Goal: Task Accomplishment & Management: Use online tool/utility

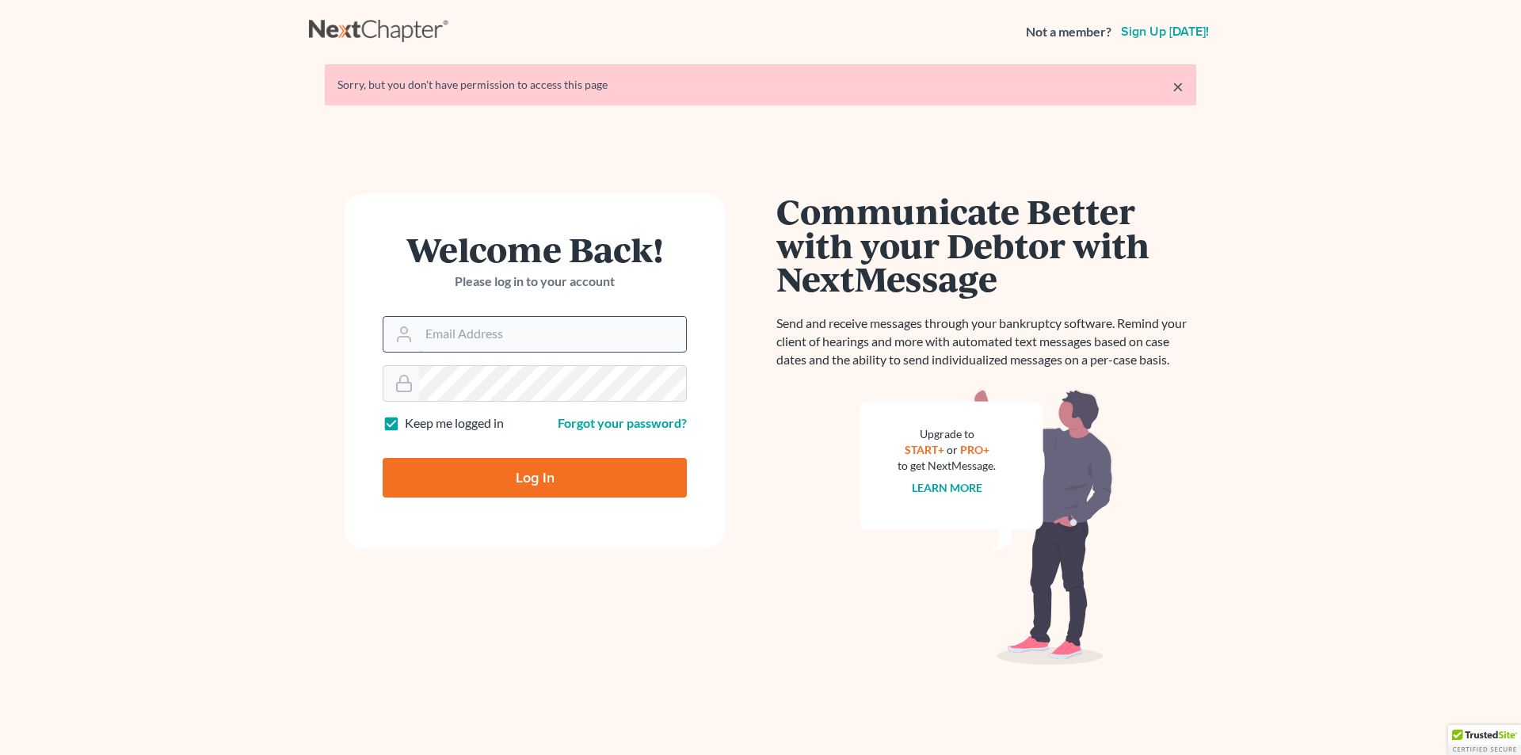
click at [509, 338] on input "Email Address" at bounding box center [552, 334] width 267 height 35
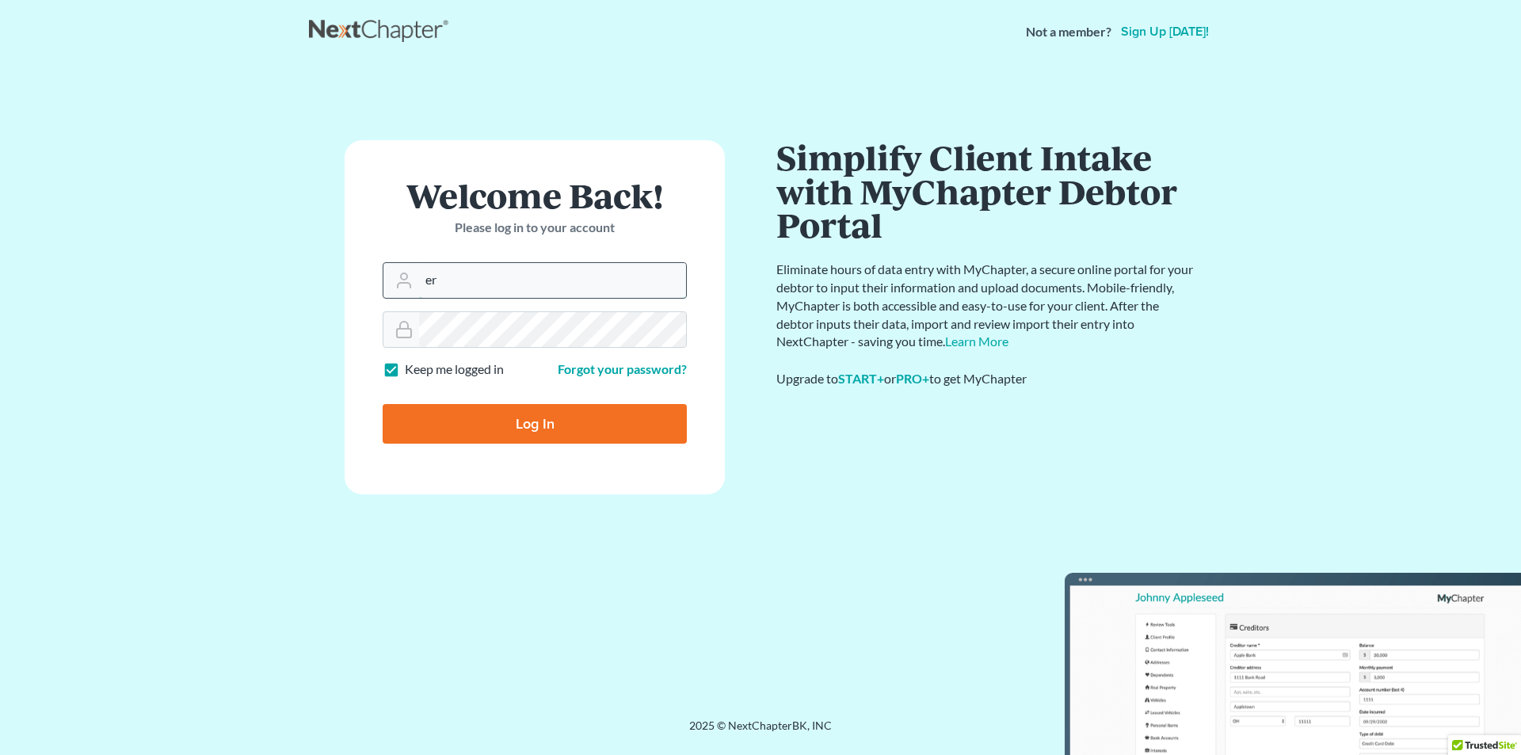
type input "[PERSON_NAME][EMAIL_ADDRESS][DOMAIN_NAME]"
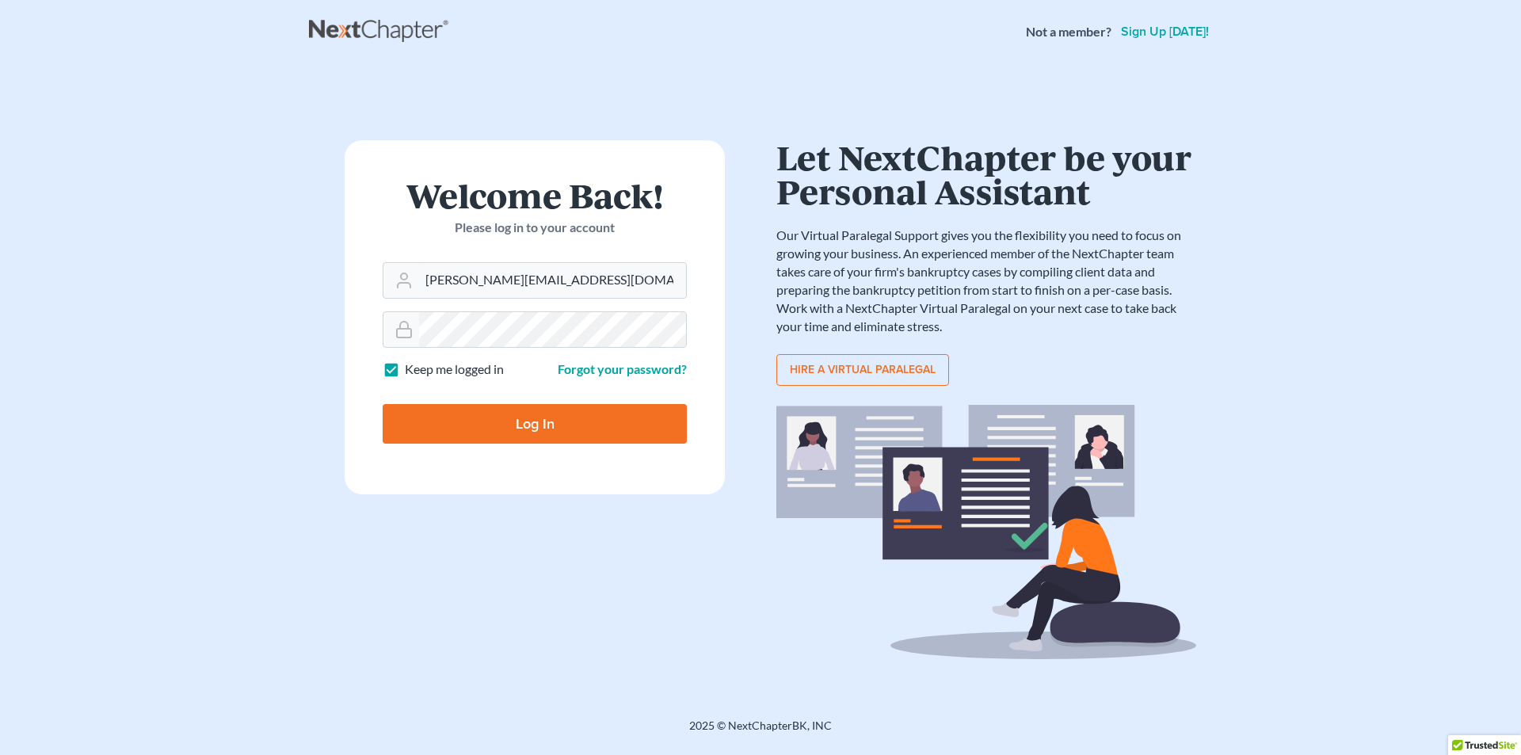
click at [559, 431] on input "Log In" at bounding box center [535, 424] width 304 height 40
type input "Thinking..."
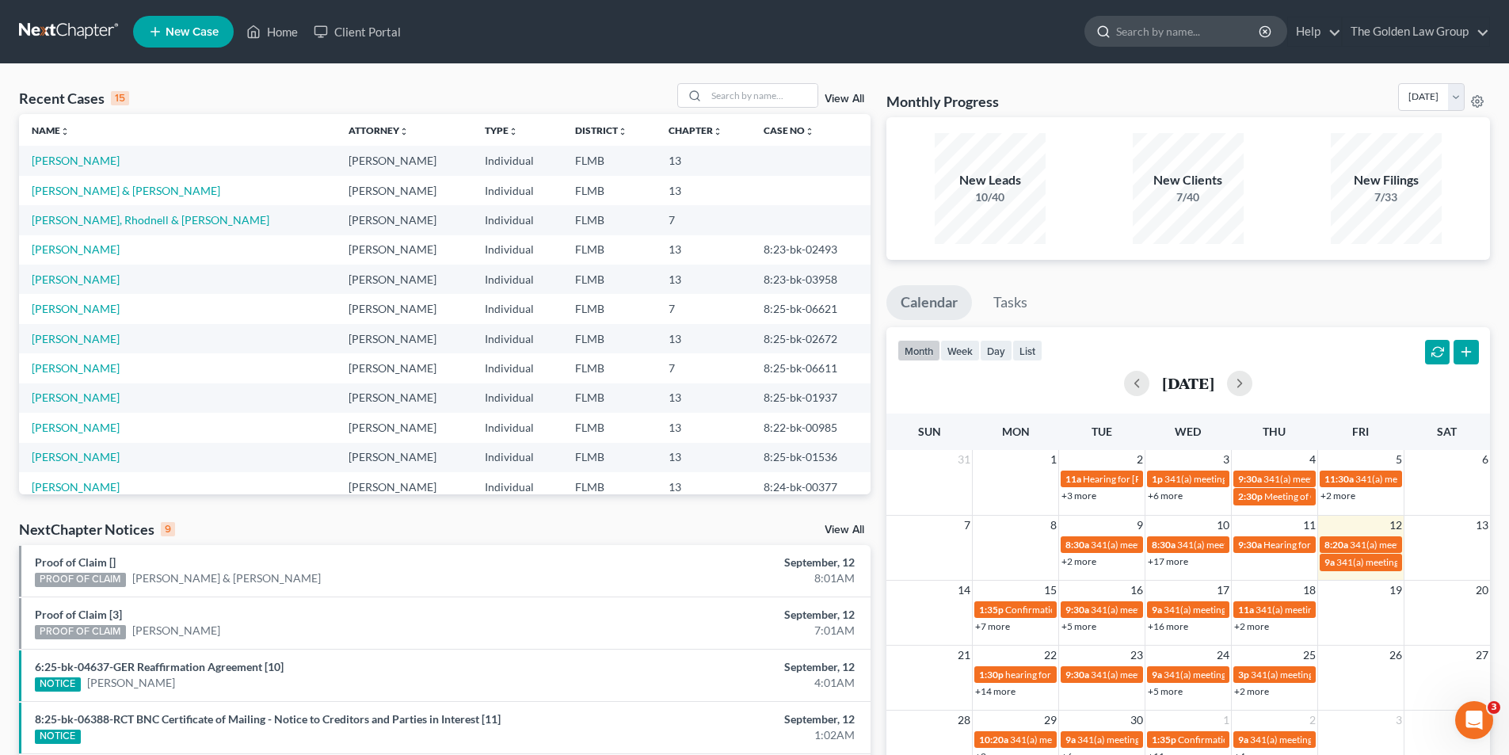
click at [1129, 25] on input "search" at bounding box center [1188, 31] width 145 height 29
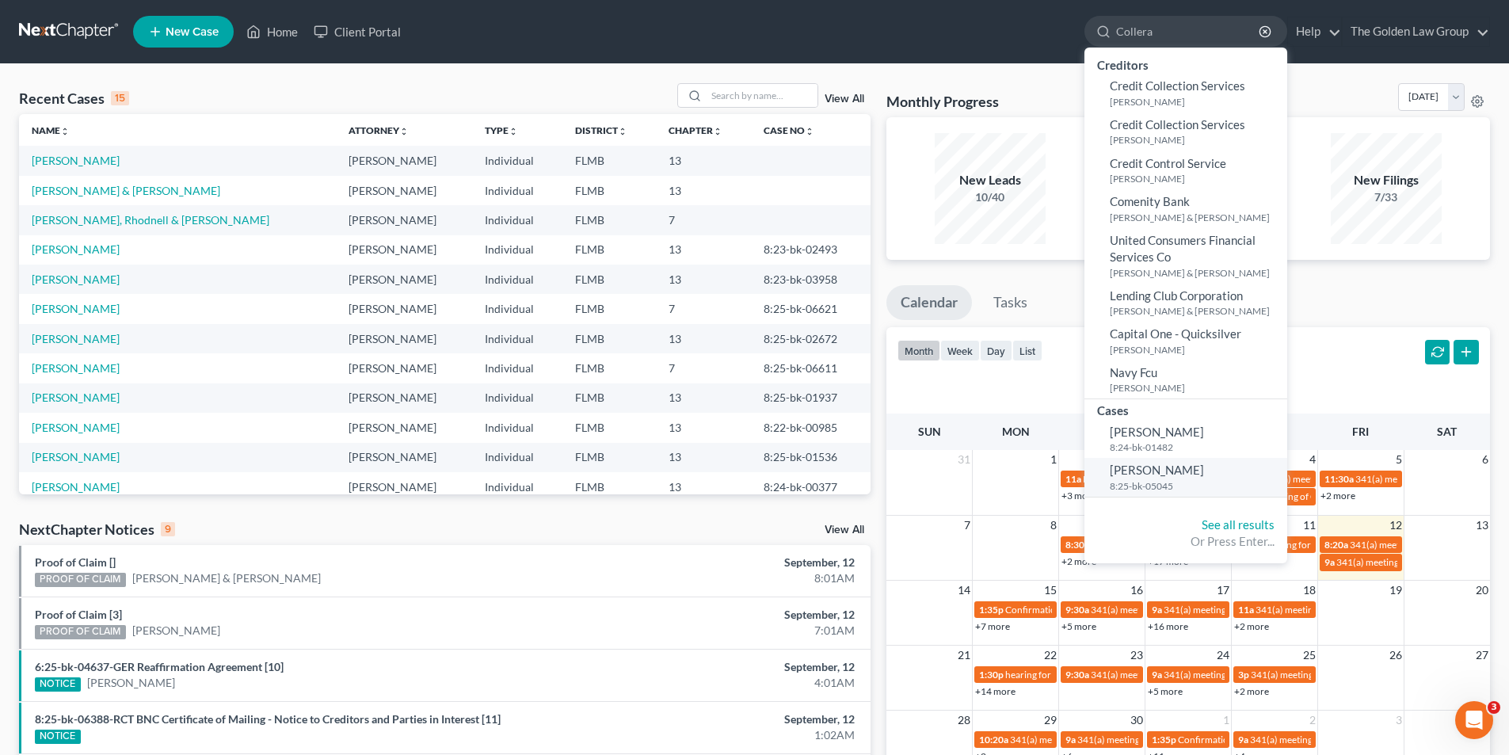
type input "Collera"
click at [1146, 469] on span "[PERSON_NAME]" at bounding box center [1157, 470] width 94 height 14
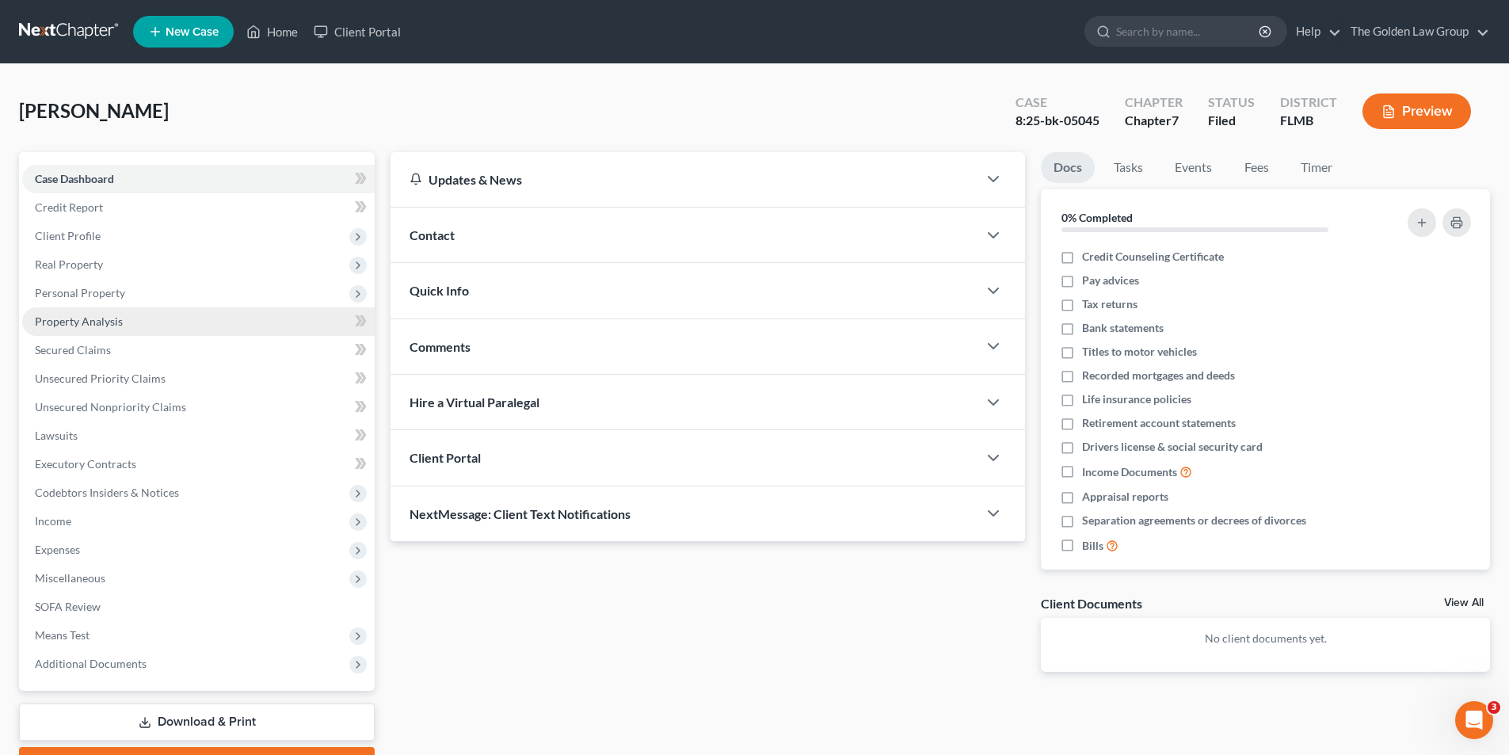
click at [105, 322] on span "Property Analysis" at bounding box center [79, 321] width 88 height 13
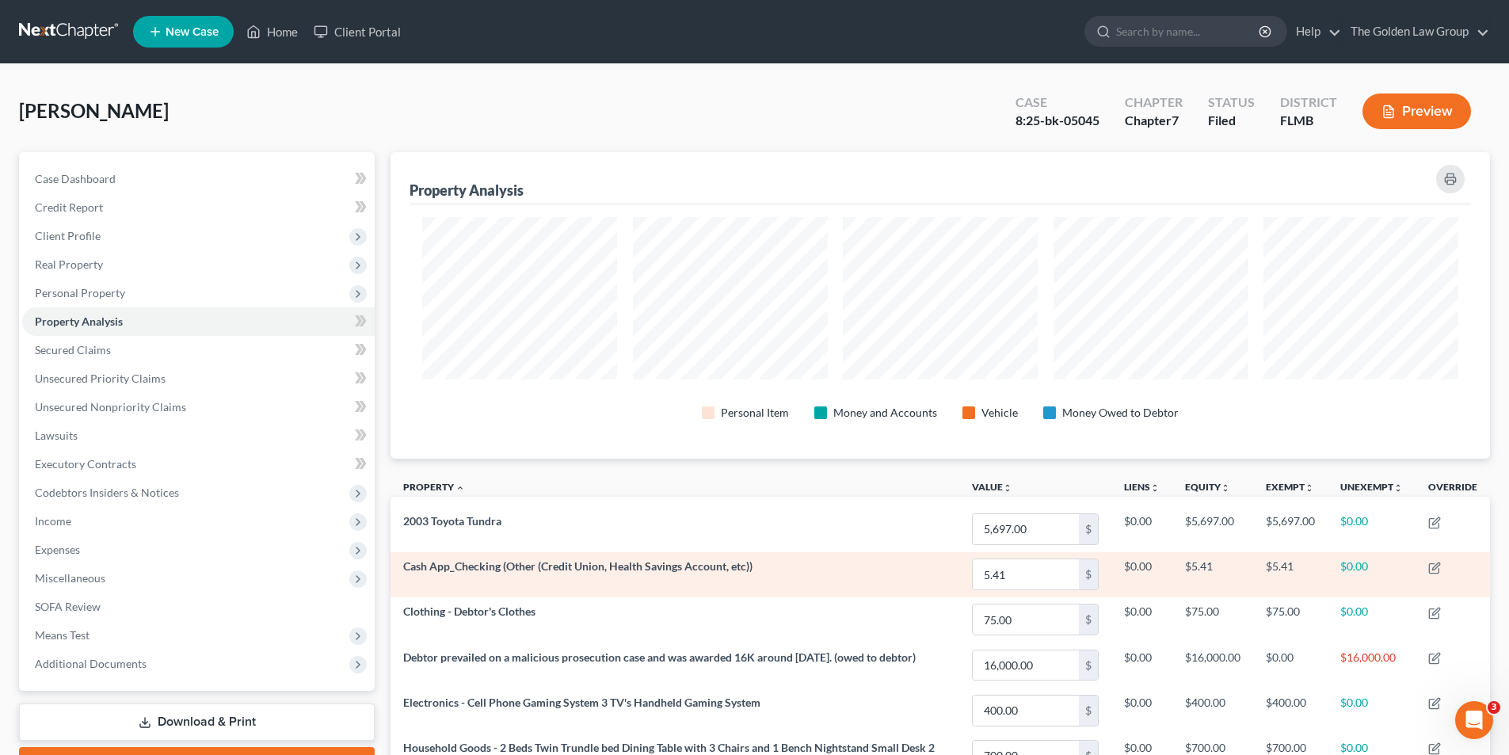
scroll to position [158, 0]
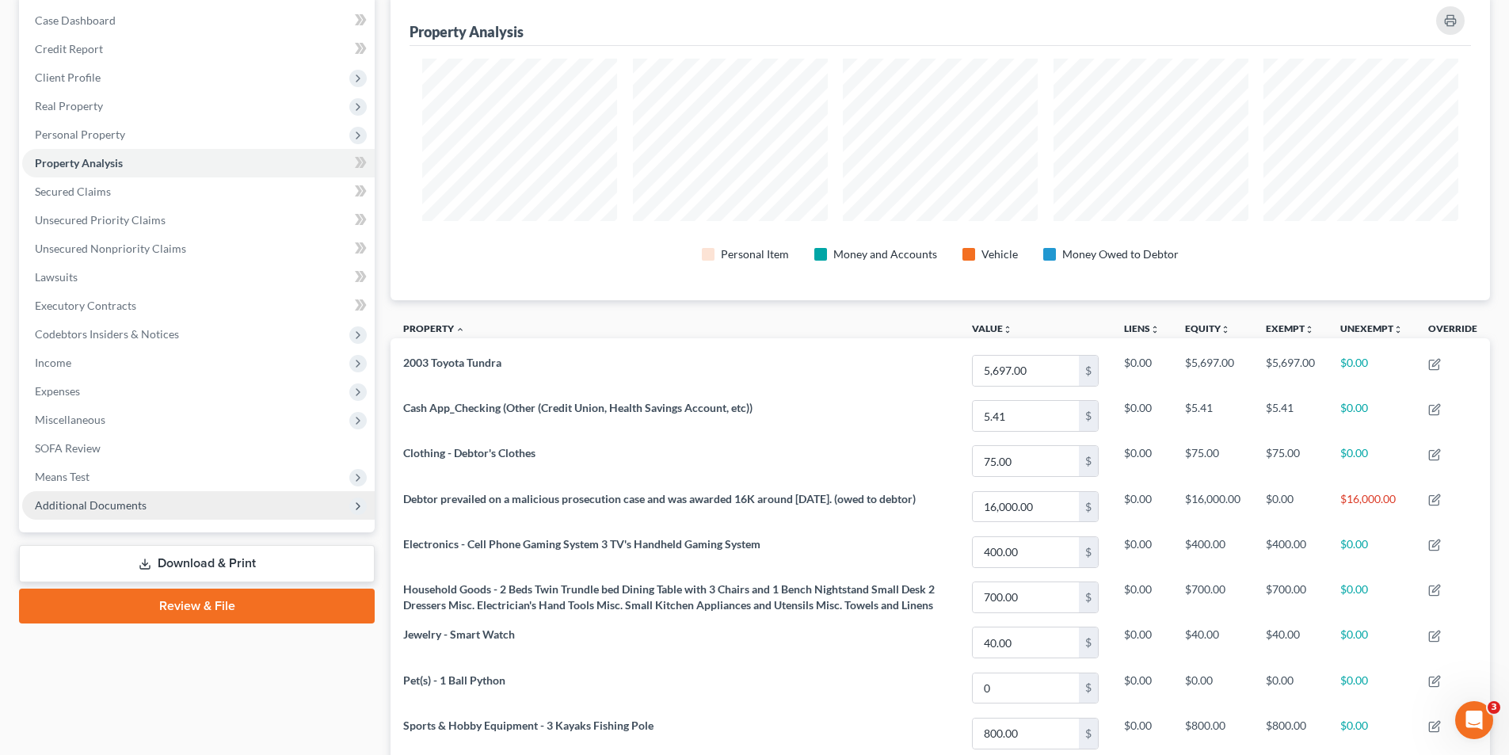
click at [97, 499] on span "Additional Documents" at bounding box center [91, 504] width 112 height 13
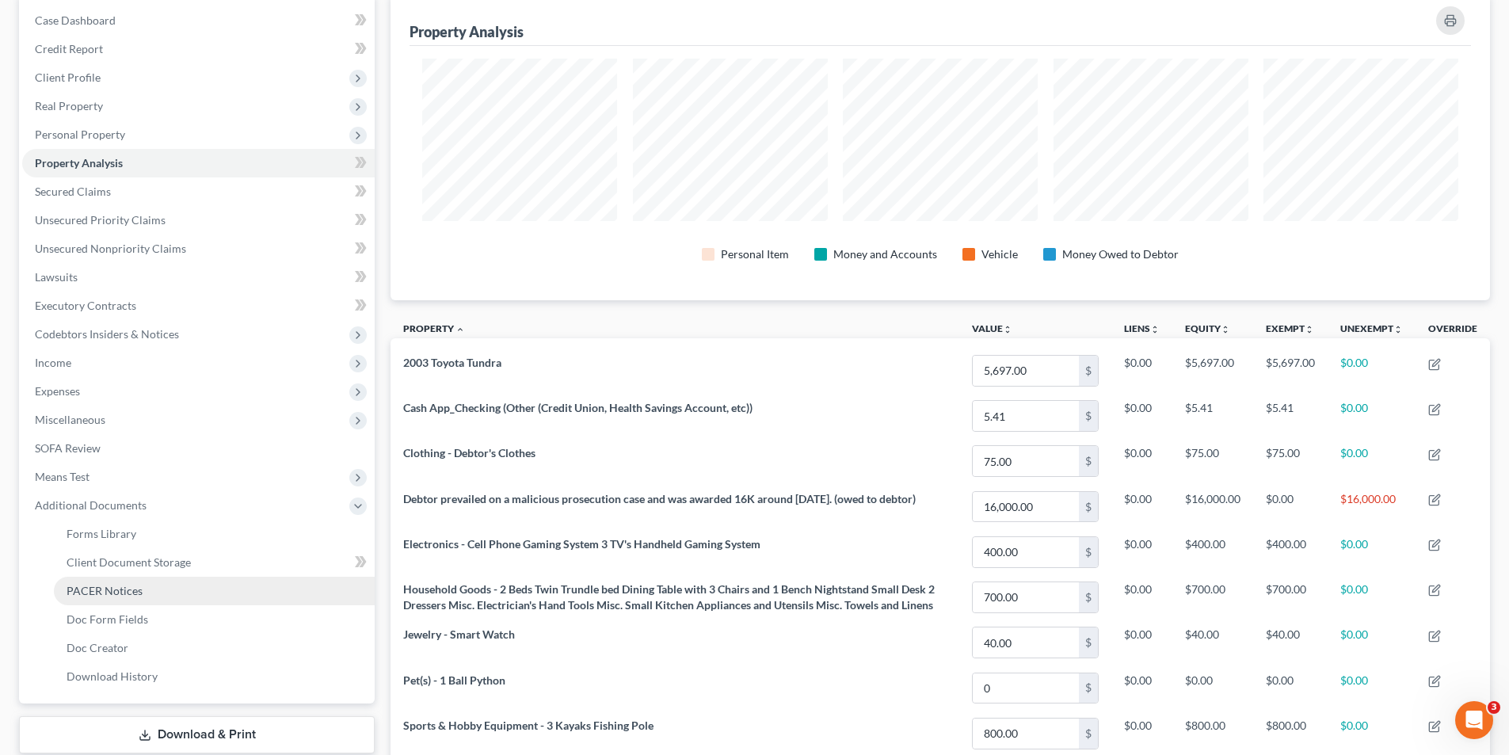
click at [109, 590] on span "PACER Notices" at bounding box center [105, 590] width 76 height 13
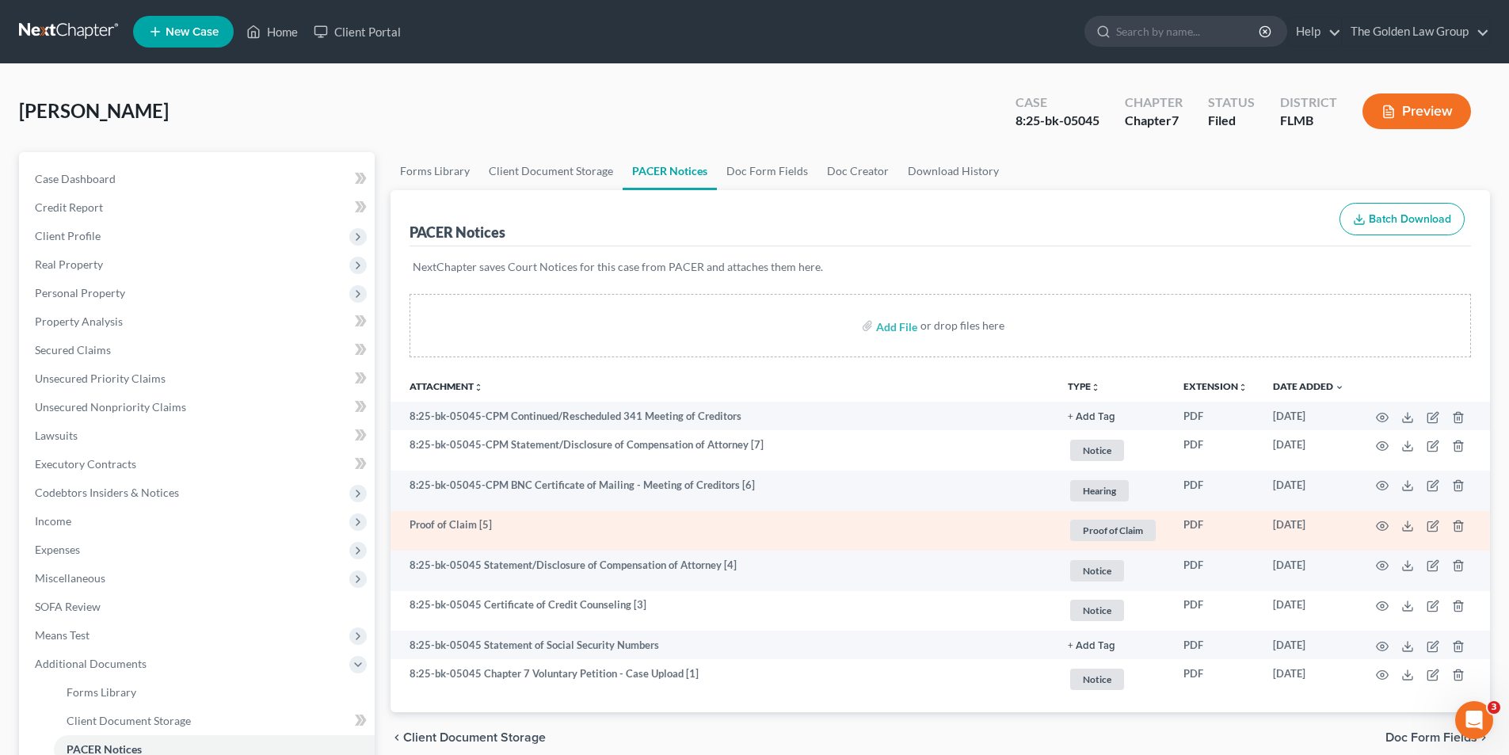
scroll to position [158, 0]
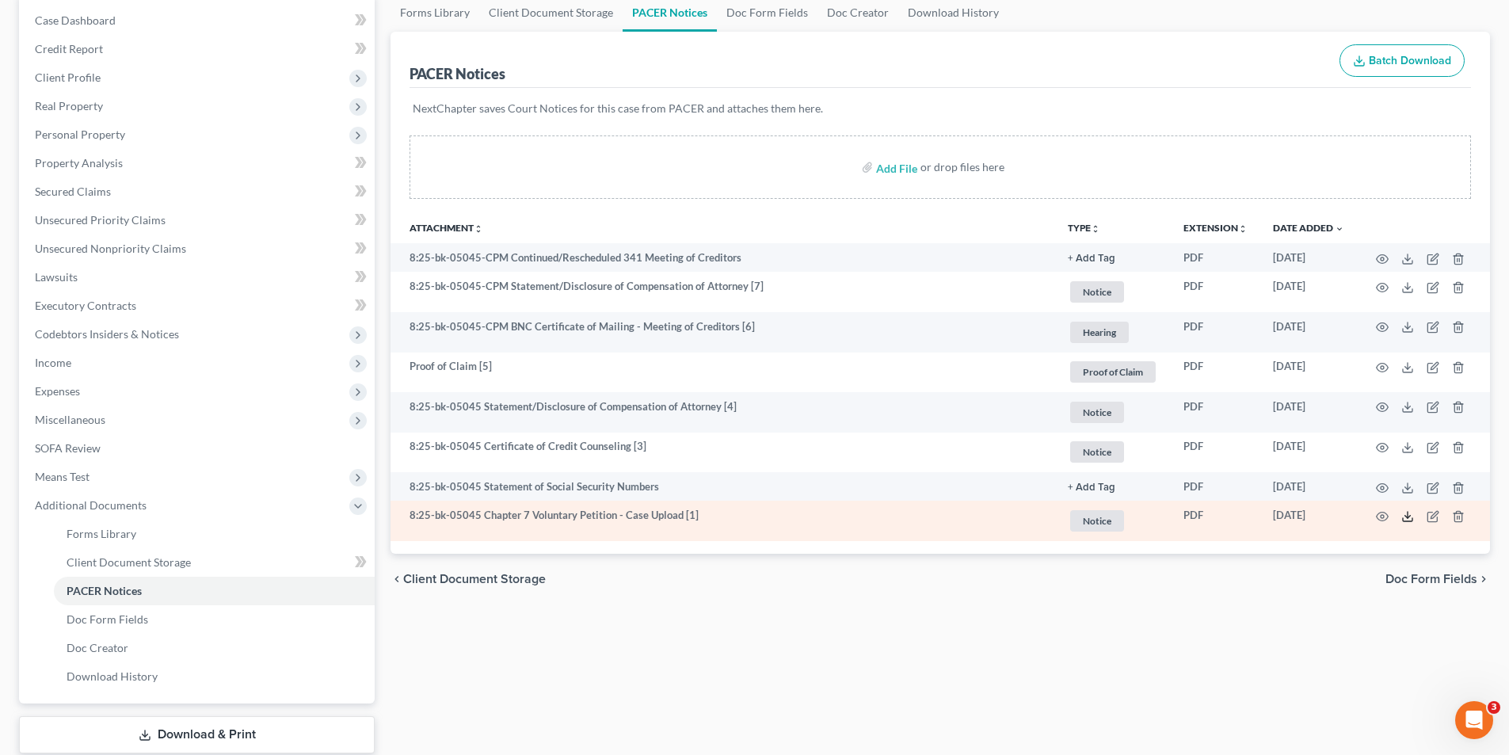
click at [1407, 513] on icon at bounding box center [1407, 516] width 13 height 13
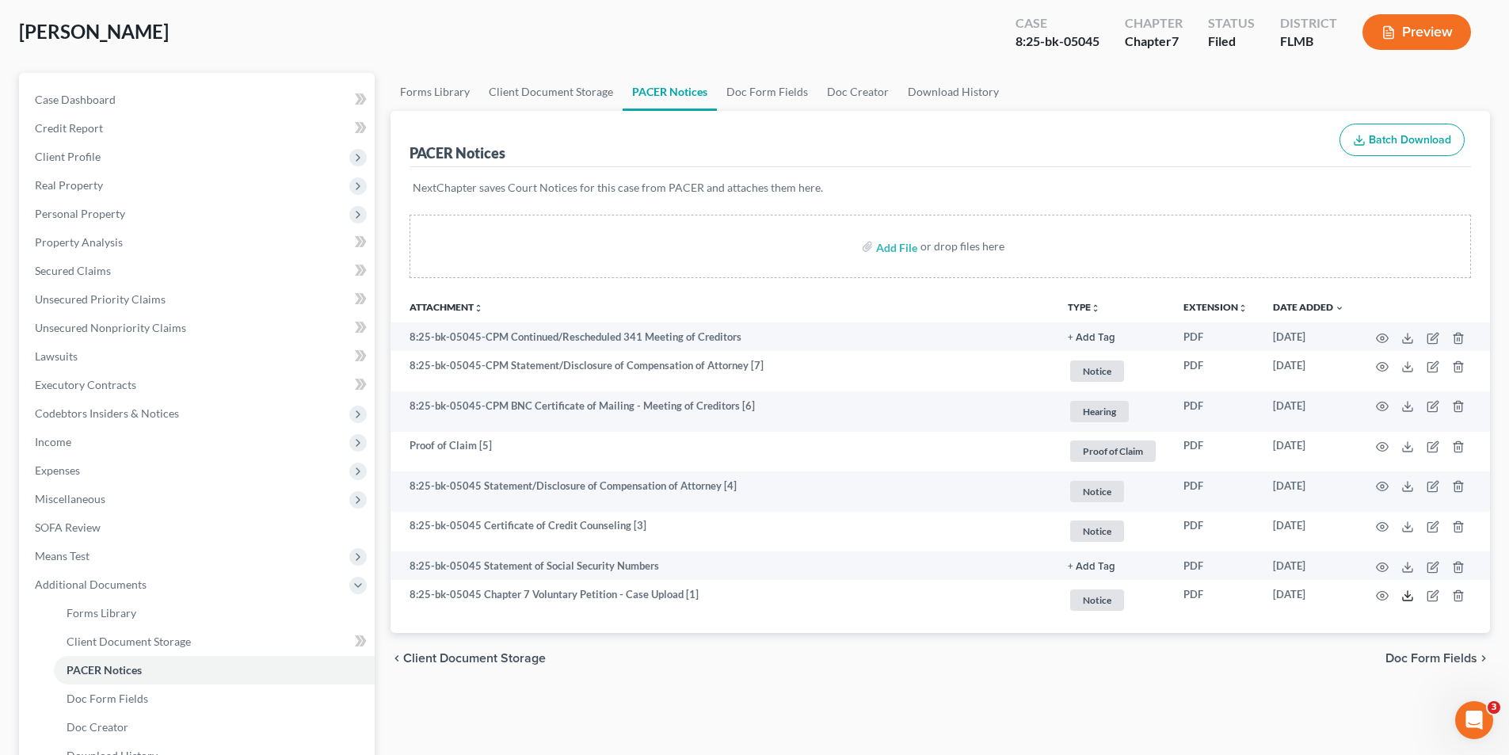
scroll to position [0, 0]
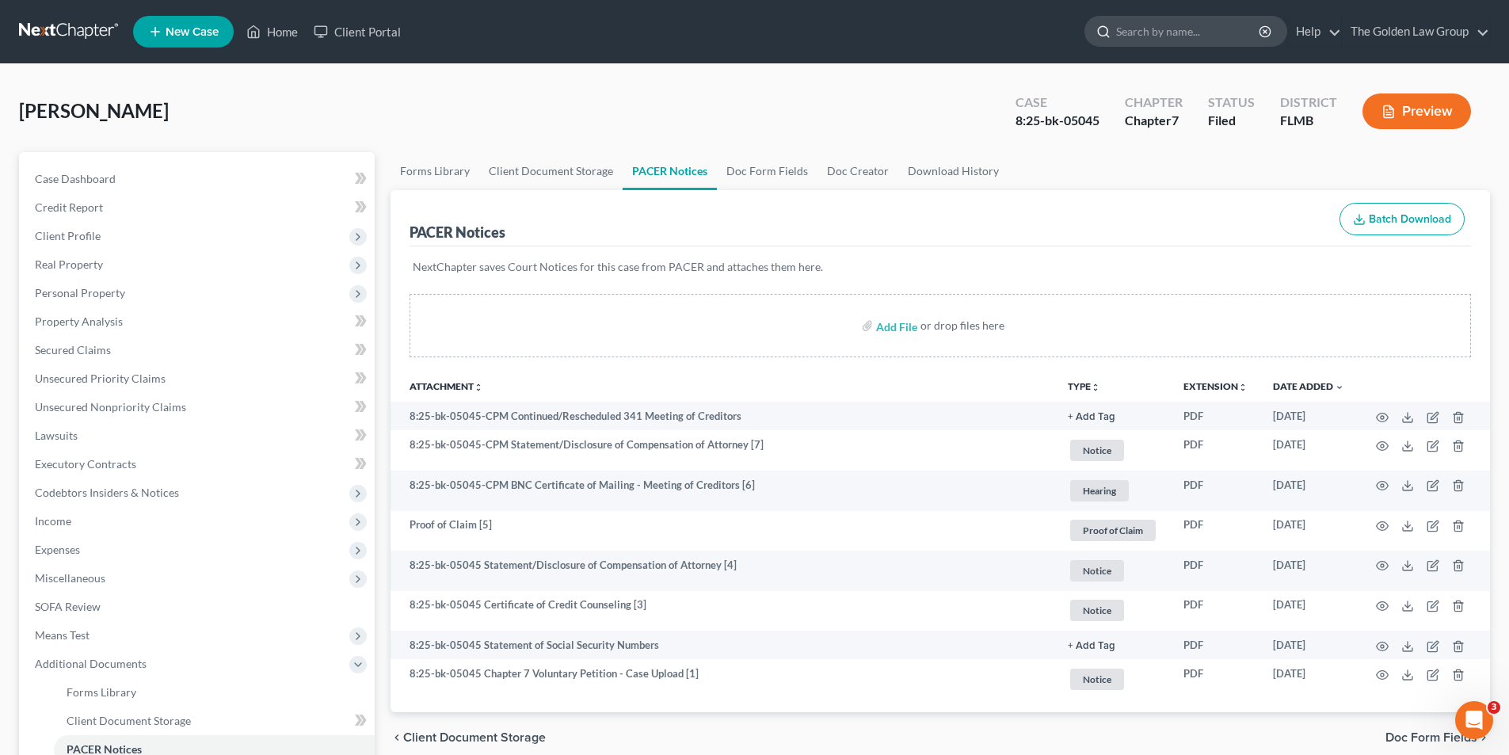
click at [1173, 31] on input "search" at bounding box center [1188, 31] width 145 height 29
type input "Pollock"
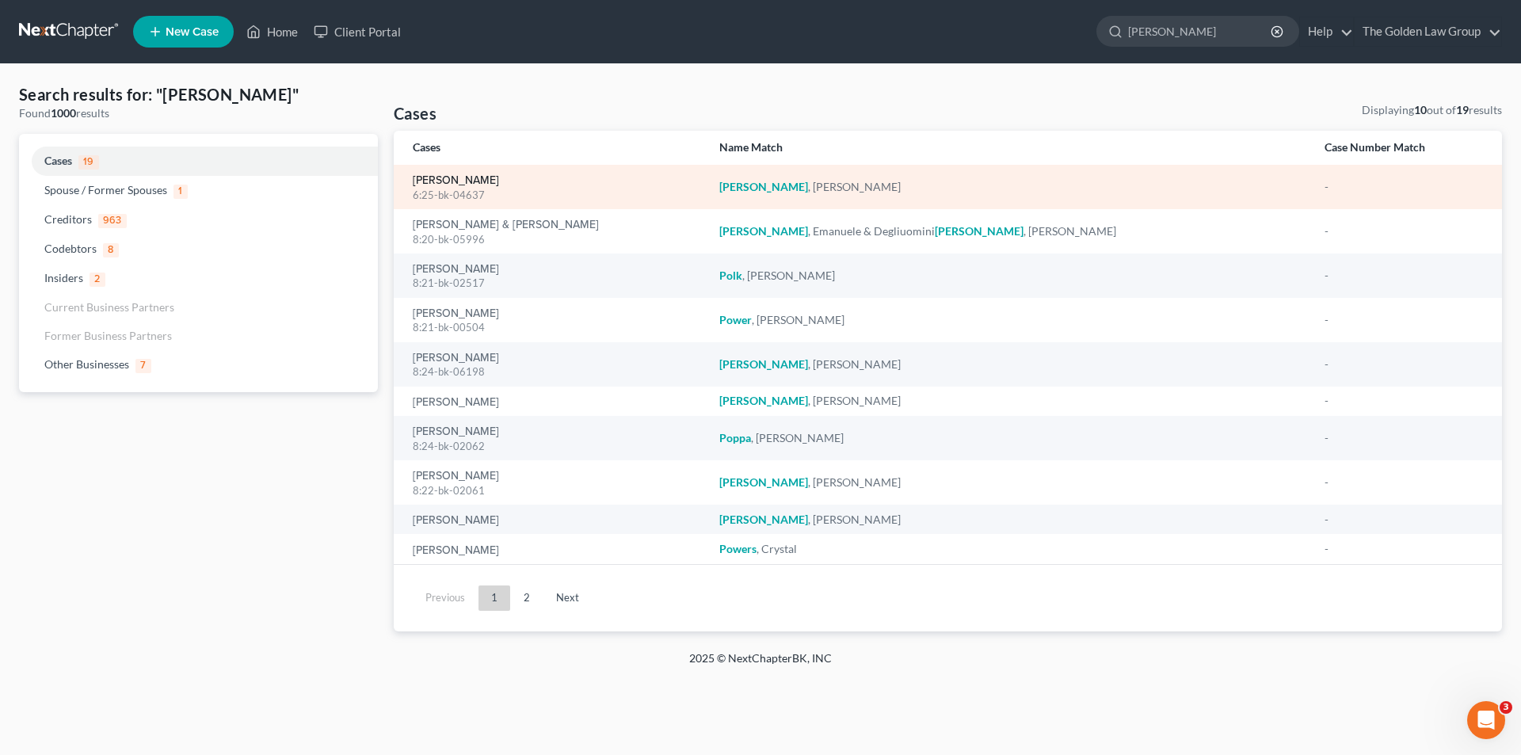
click at [447, 182] on link "Pollock, Douglas" at bounding box center [456, 180] width 86 height 11
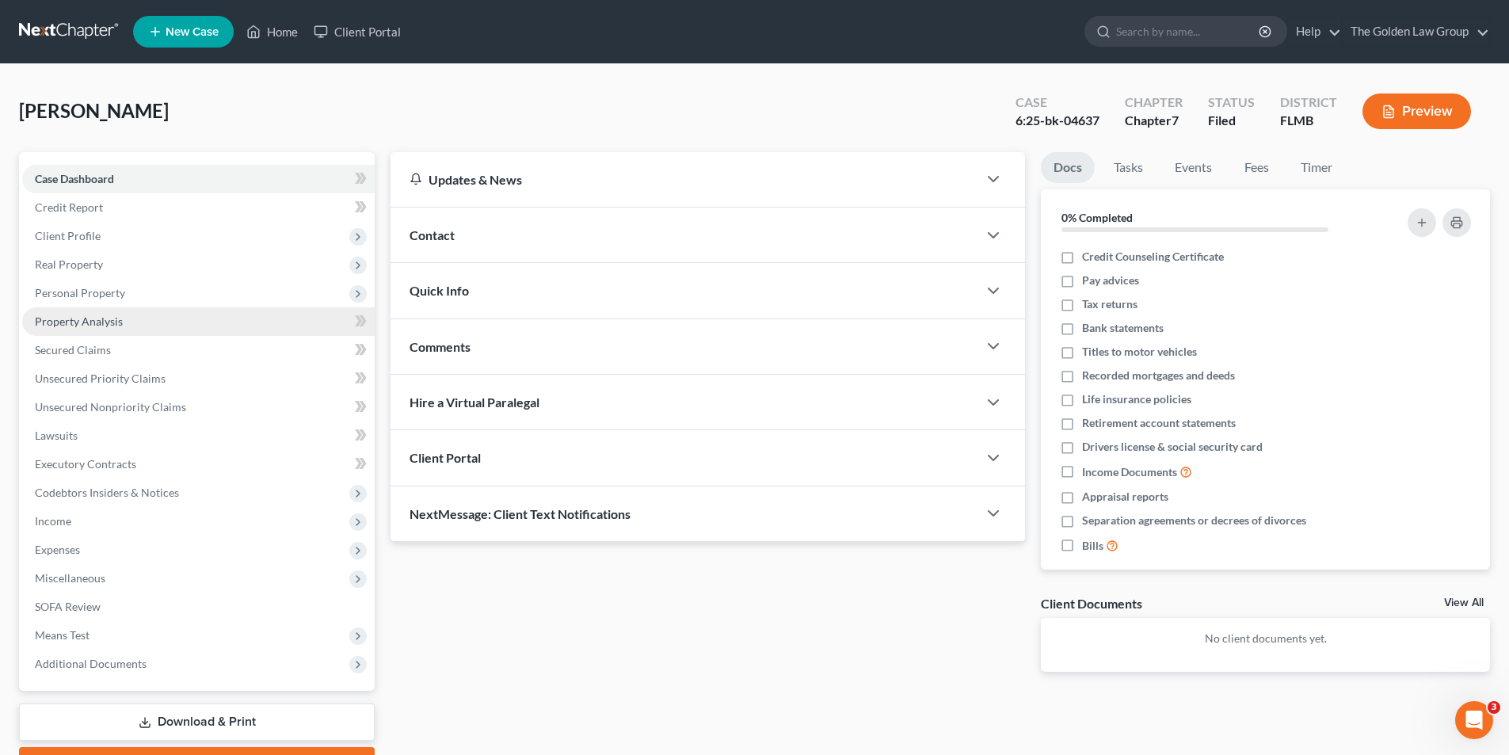
click at [81, 318] on span "Property Analysis" at bounding box center [79, 321] width 88 height 13
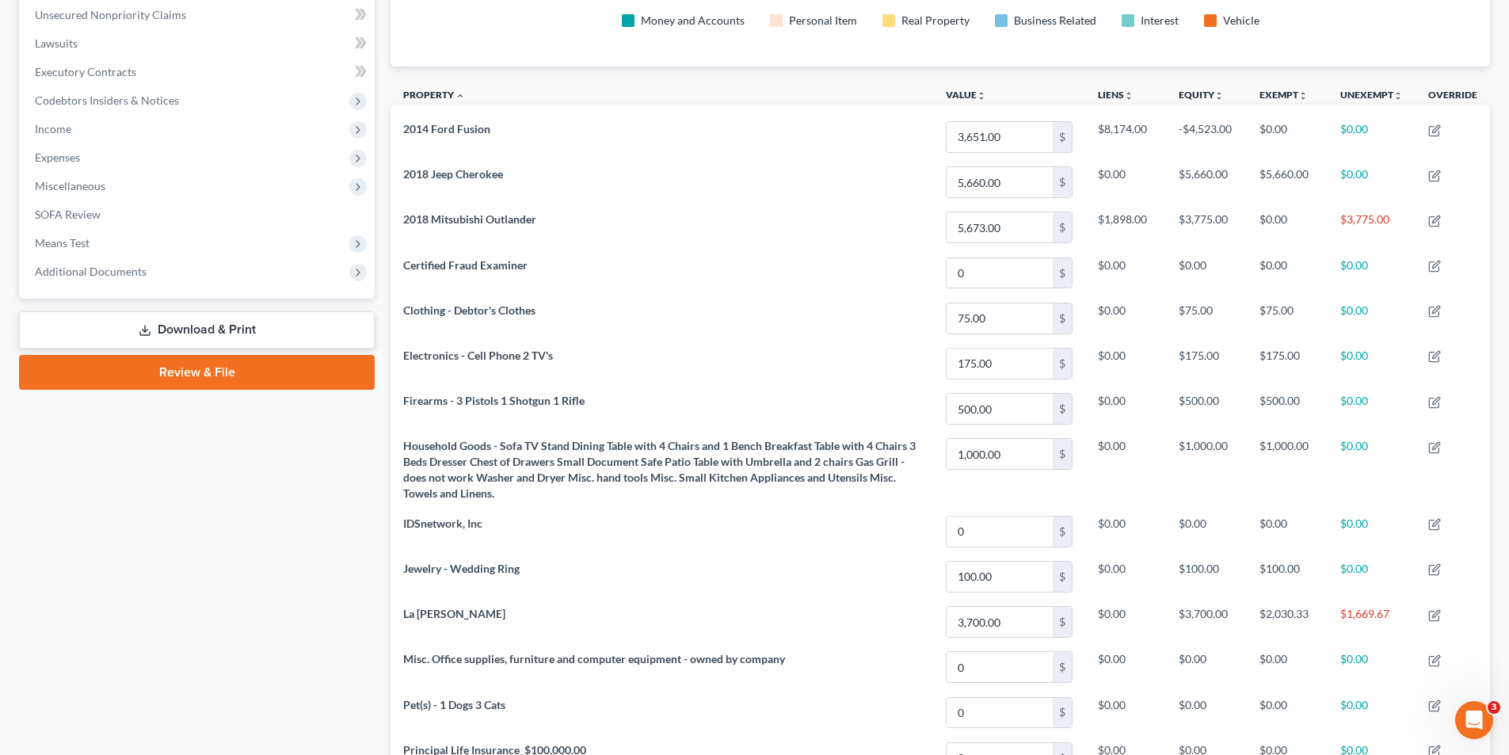
scroll to position [234, 0]
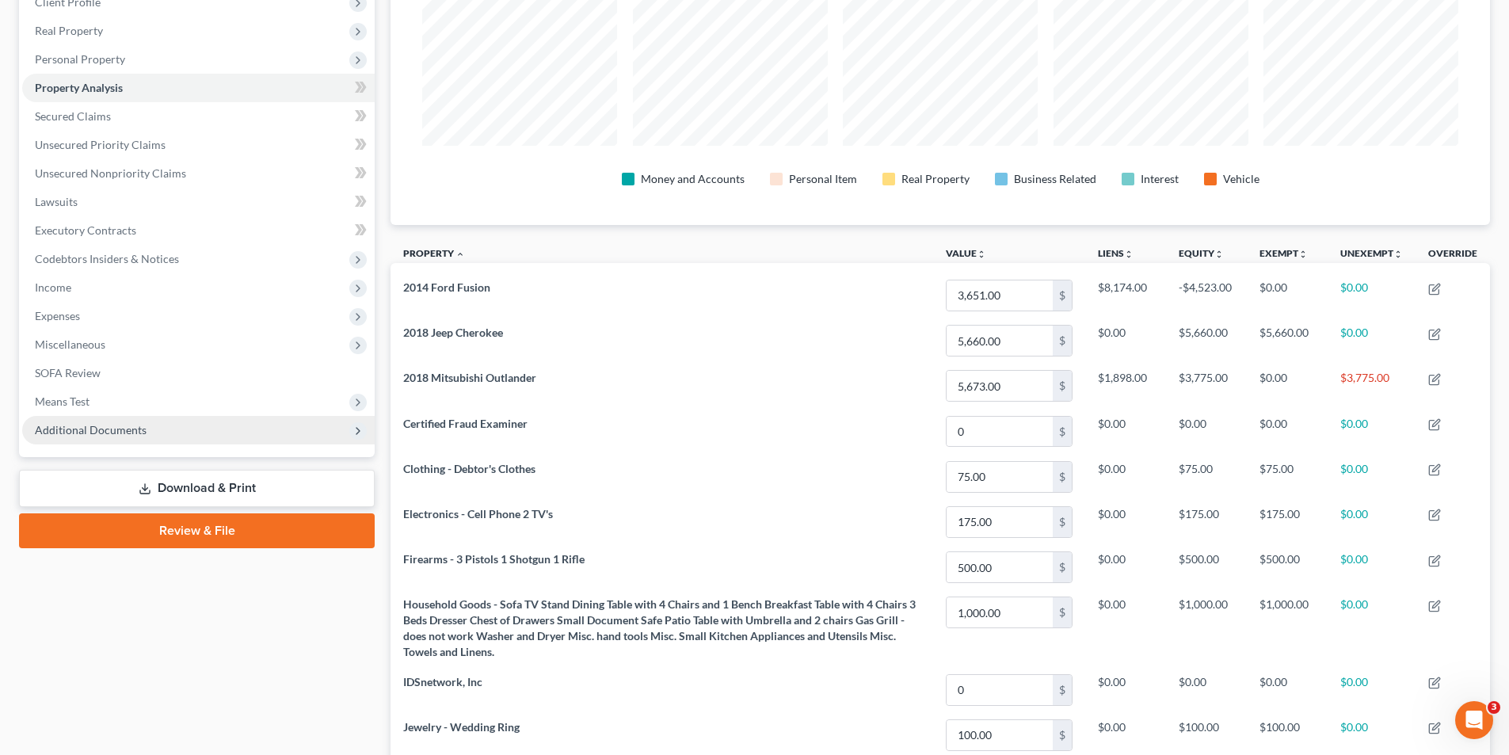
click at [112, 427] on span "Additional Documents" at bounding box center [91, 429] width 112 height 13
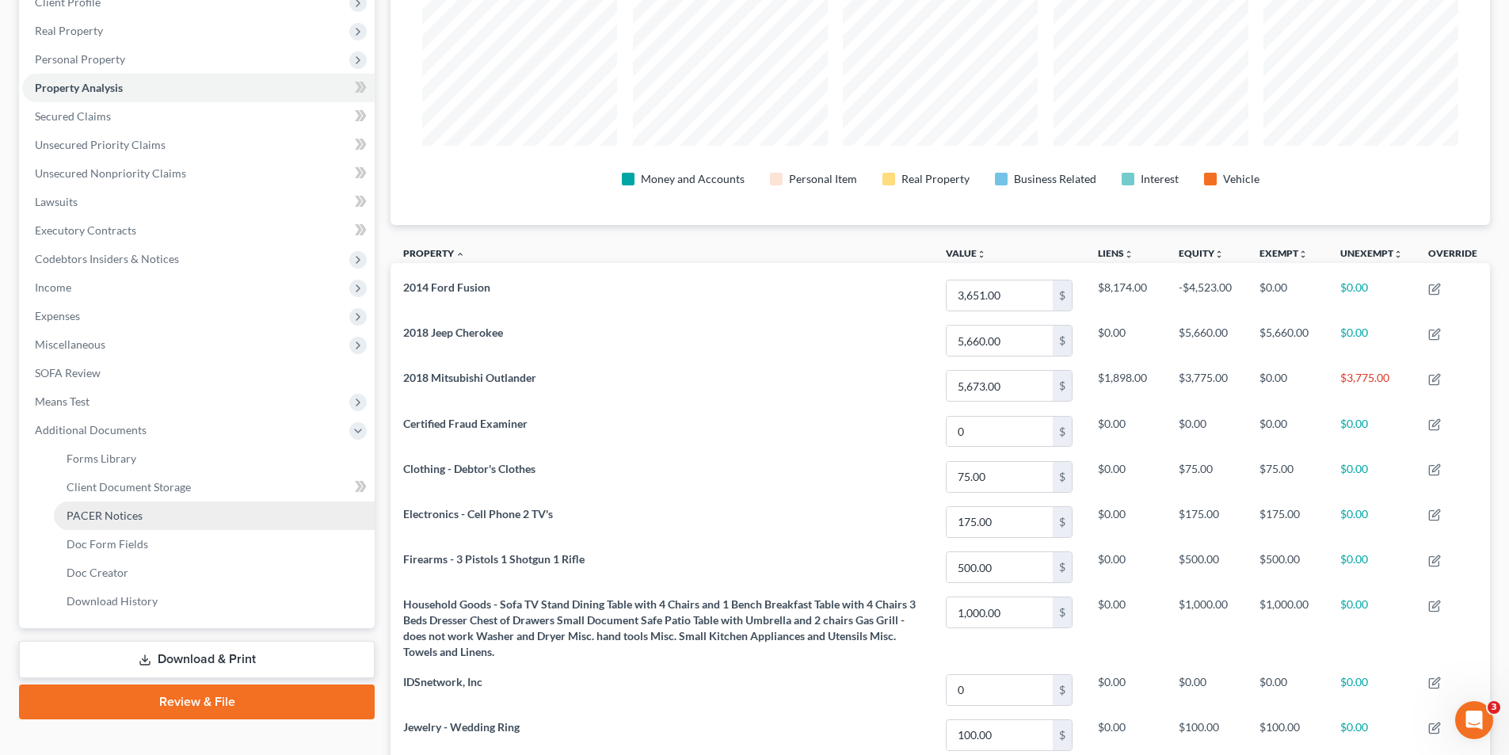
click at [105, 515] on span "PACER Notices" at bounding box center [105, 515] width 76 height 13
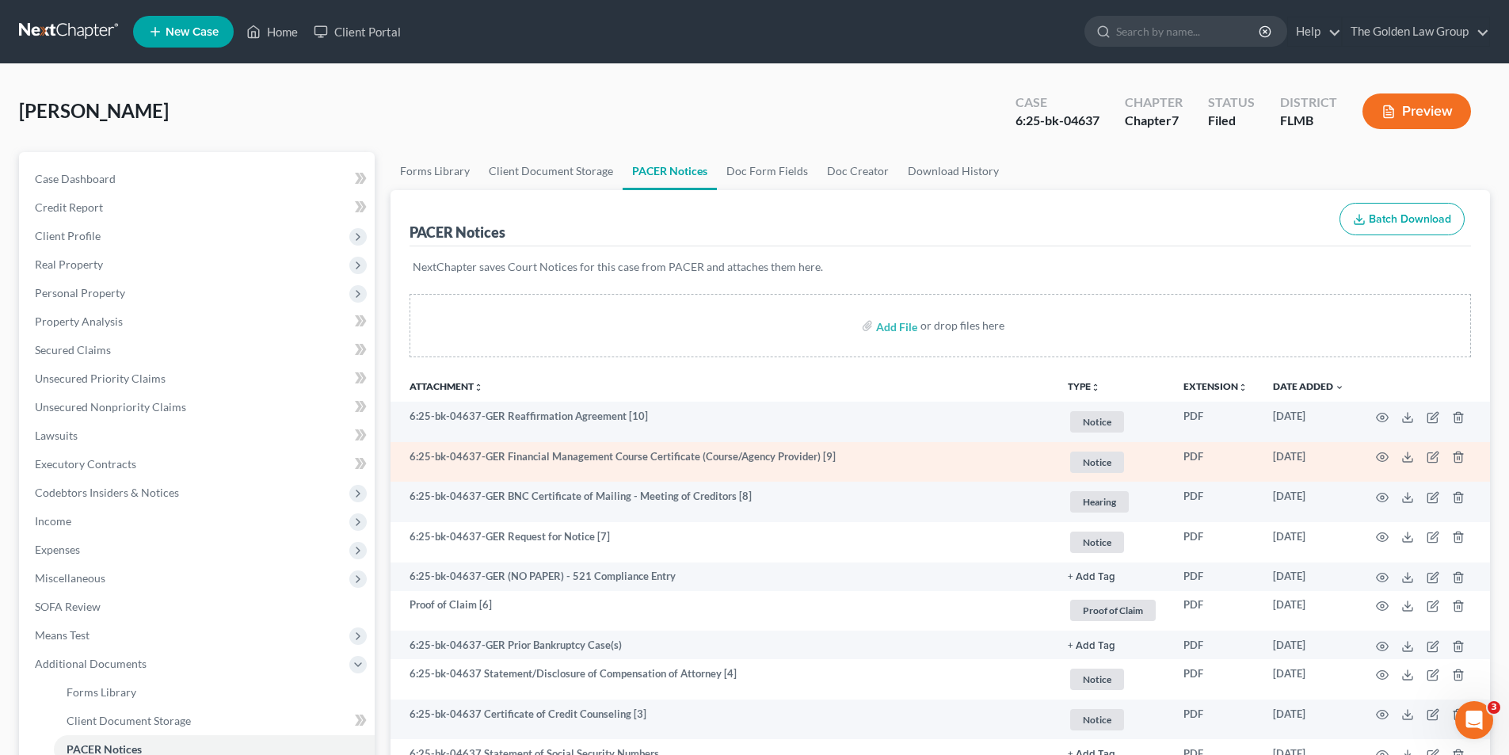
scroll to position [158, 0]
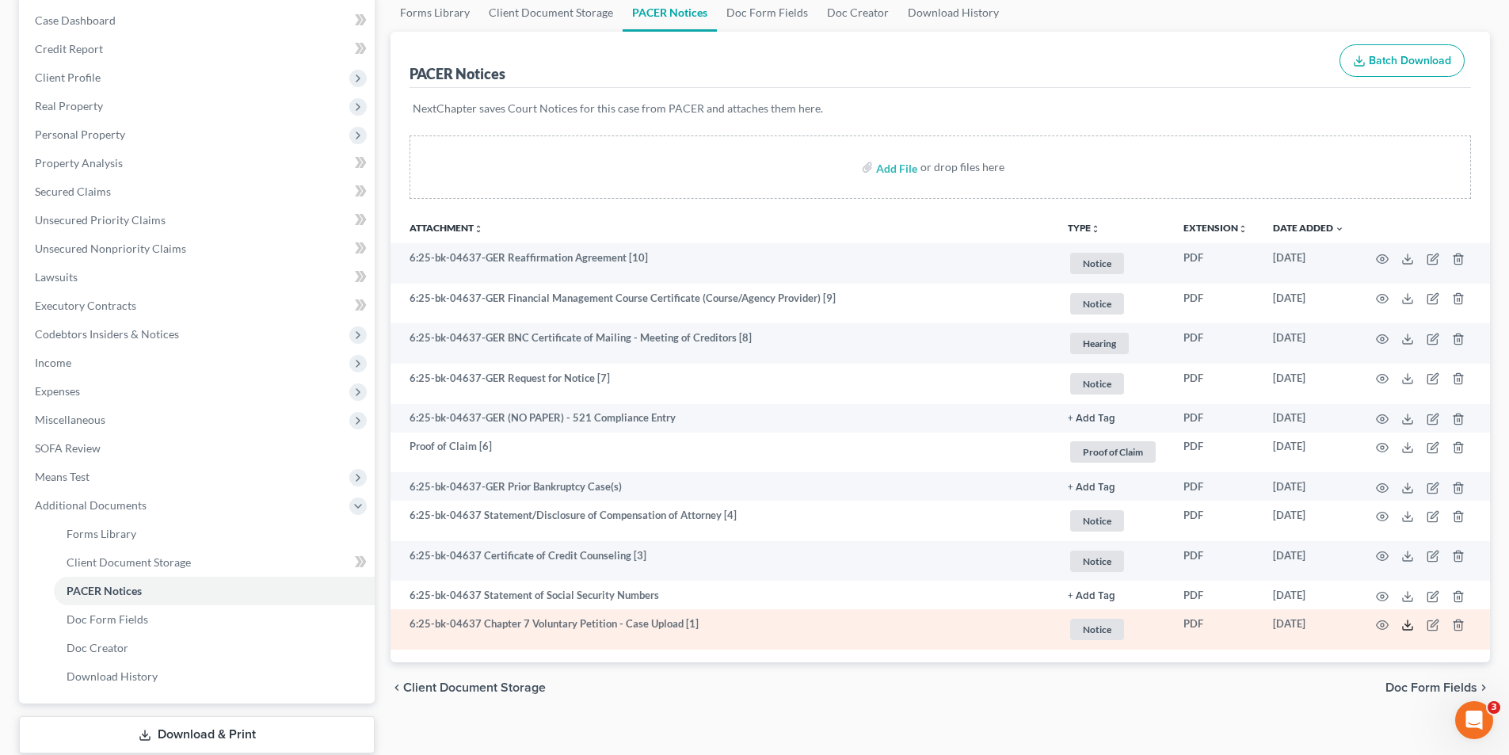
click at [1409, 625] on polyline at bounding box center [1408, 624] width 6 height 2
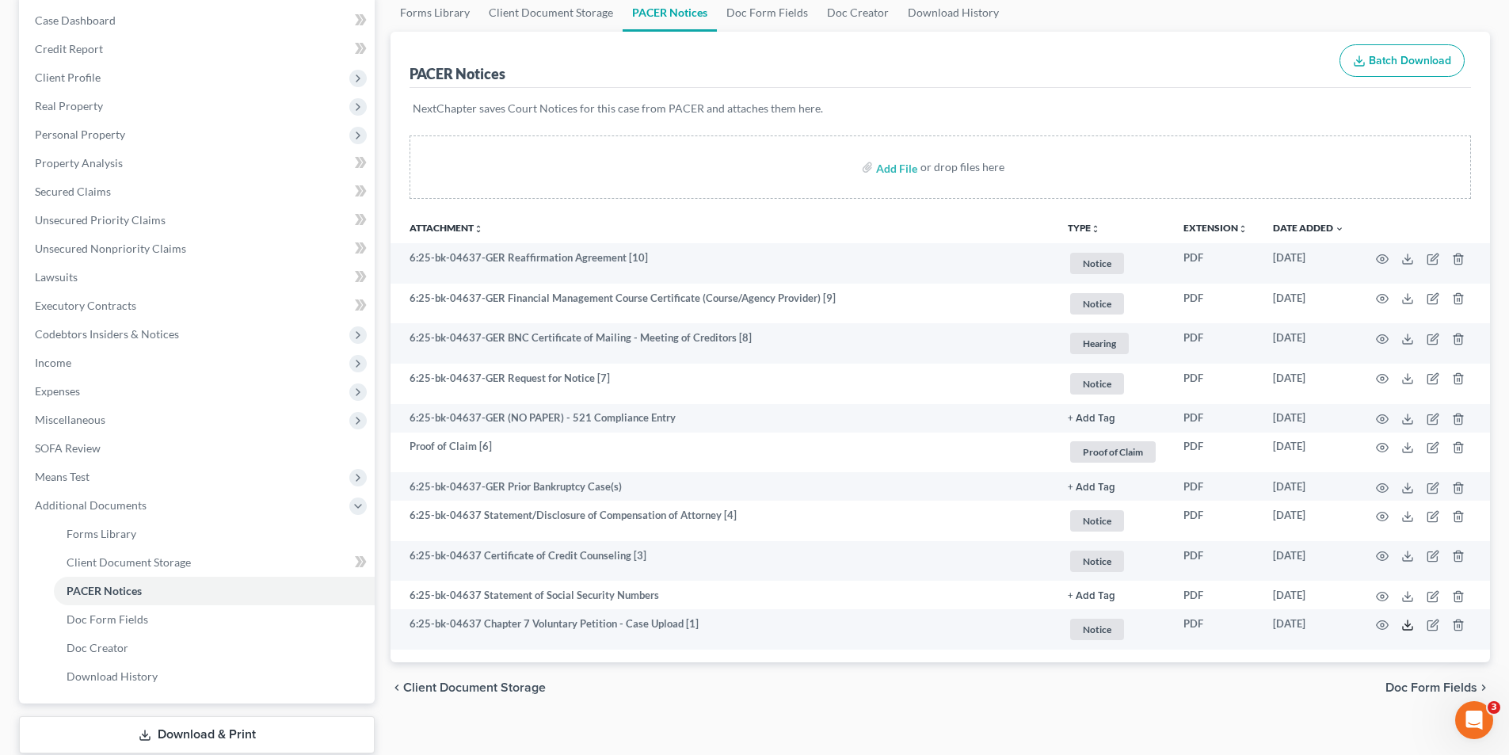
scroll to position [0, 0]
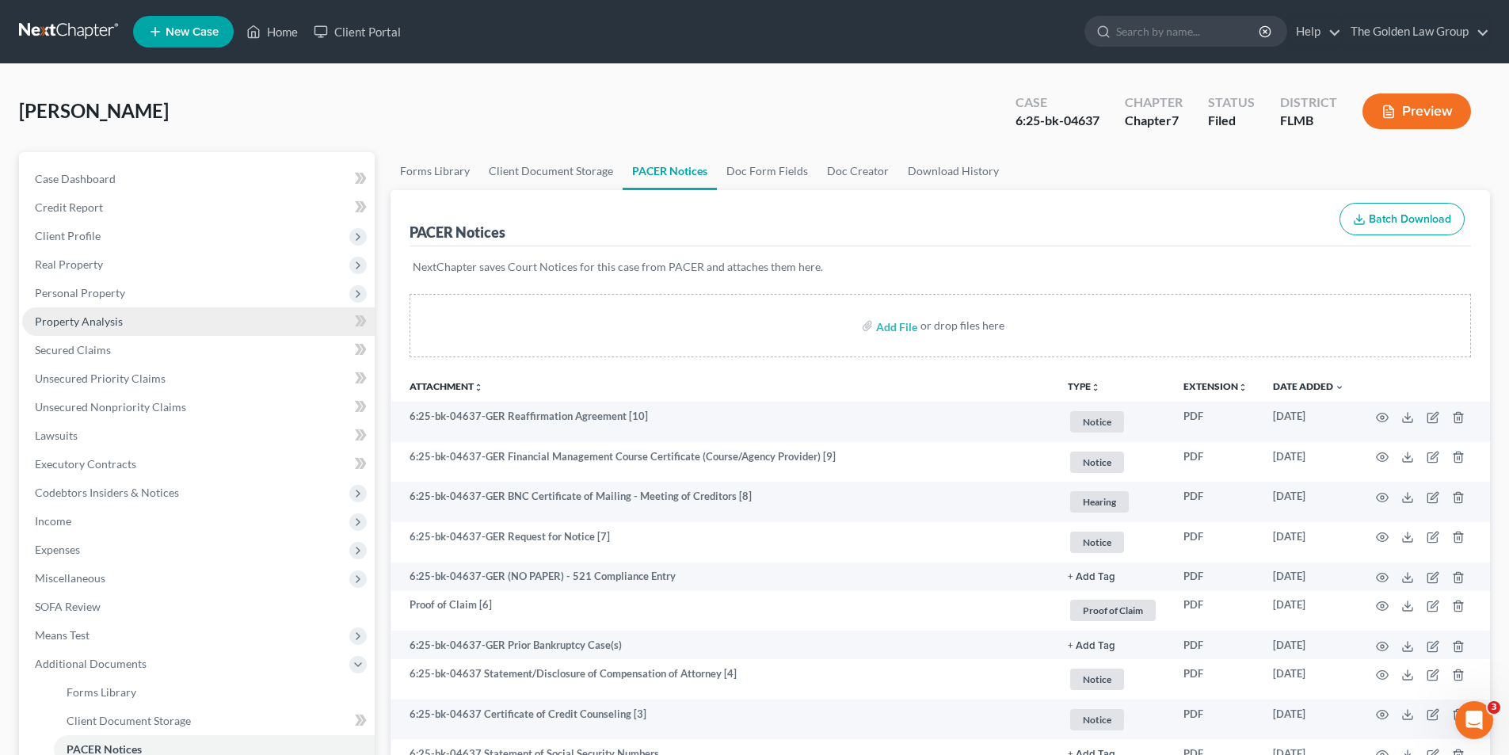
click at [67, 319] on span "Property Analysis" at bounding box center [79, 321] width 88 height 13
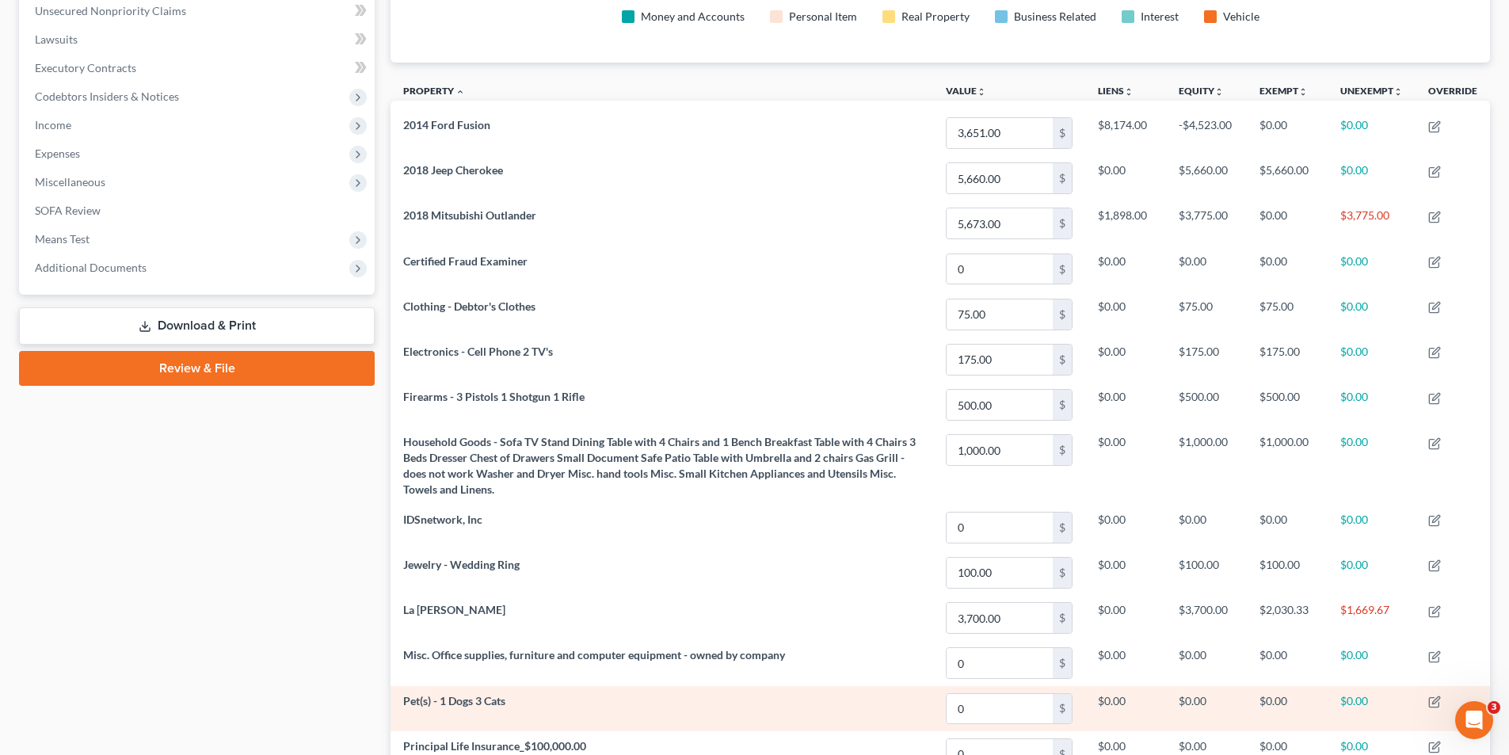
scroll to position [555, 0]
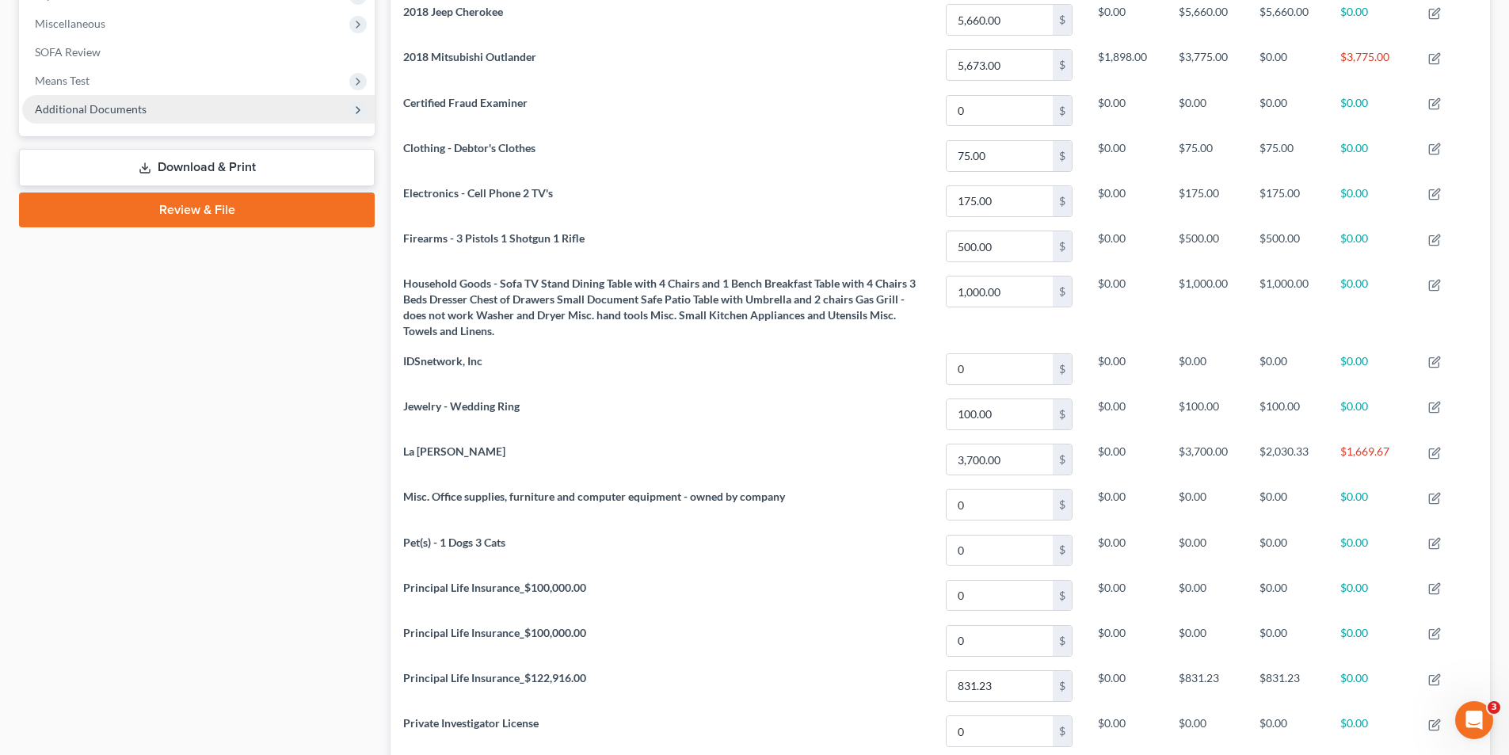
click at [100, 105] on span "Additional Documents" at bounding box center [91, 108] width 112 height 13
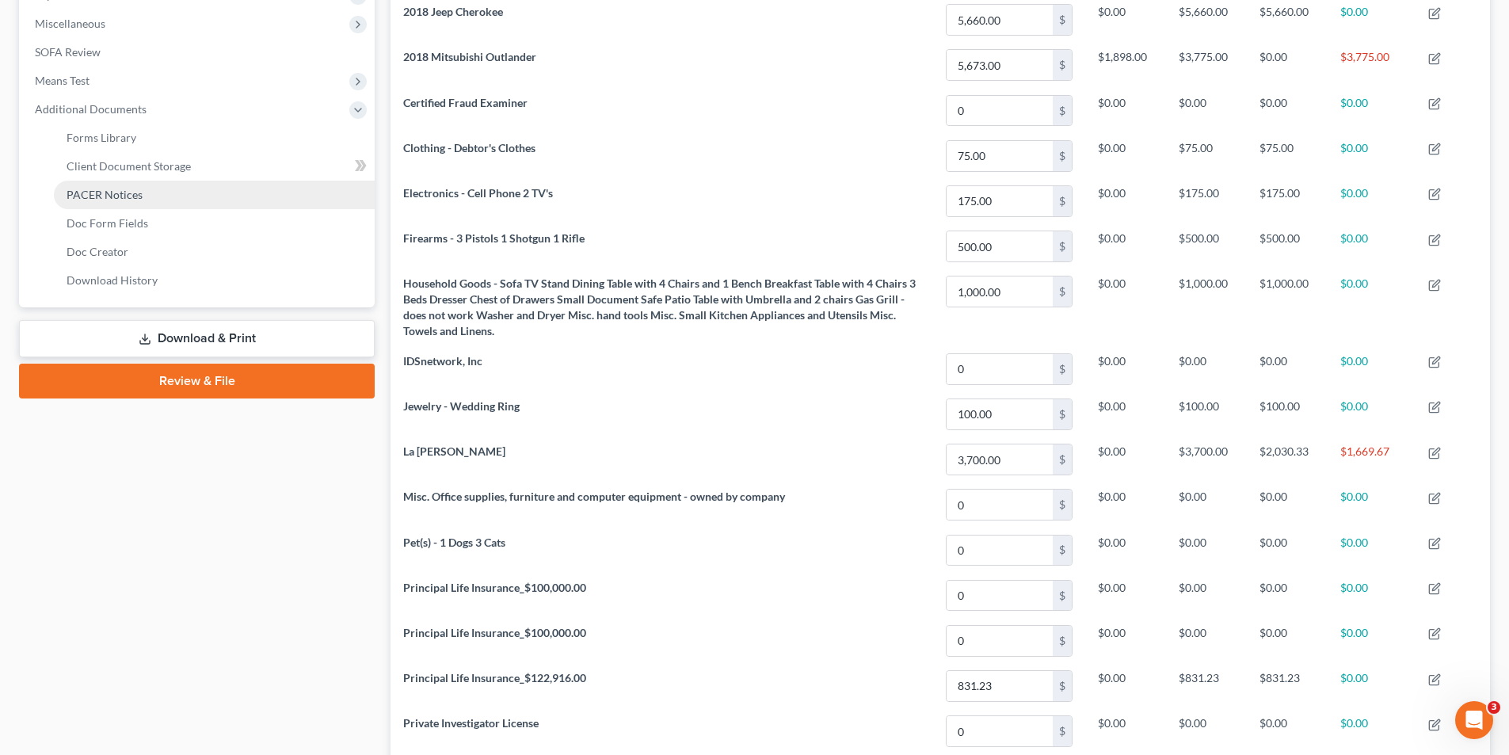
click at [117, 195] on span "PACER Notices" at bounding box center [105, 194] width 76 height 13
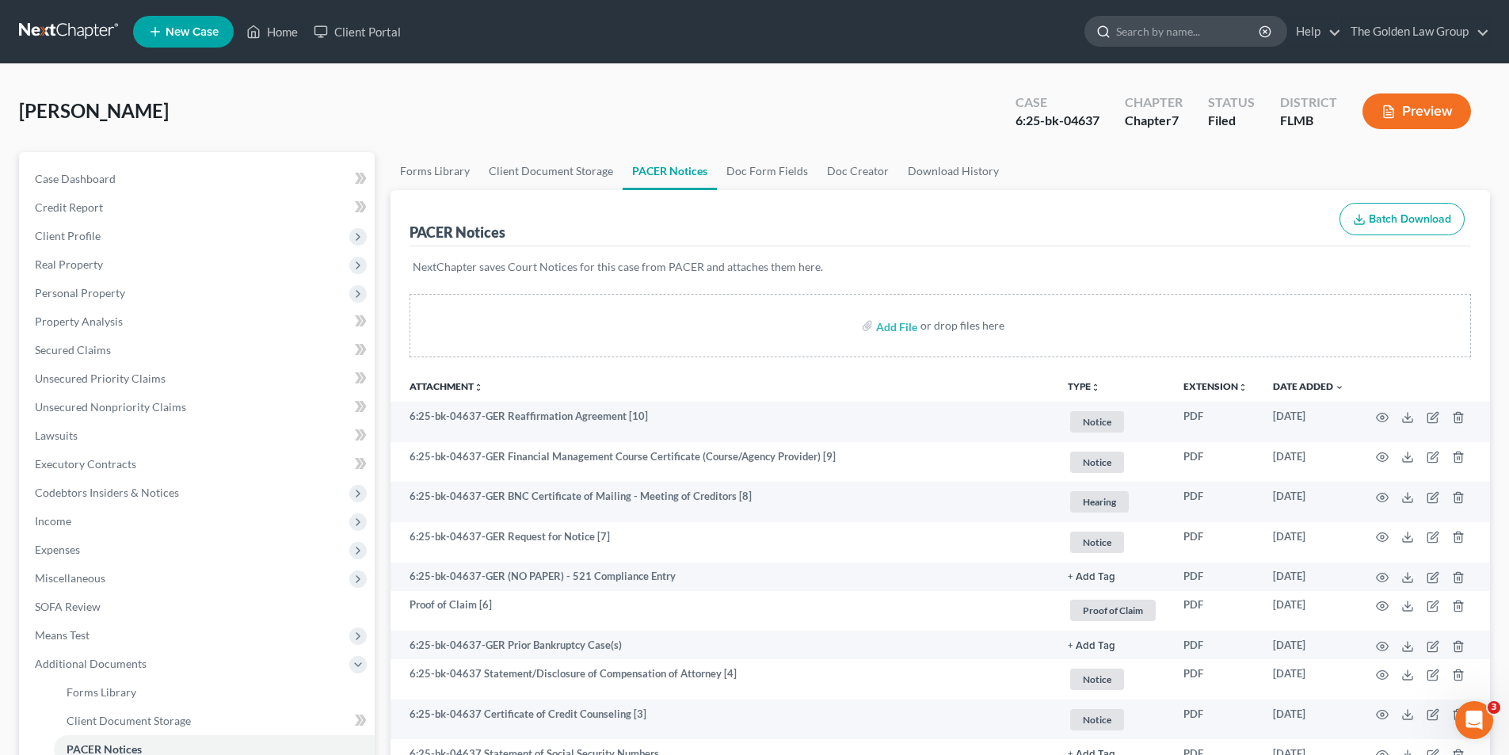
click at [1148, 25] on input "search" at bounding box center [1188, 31] width 145 height 29
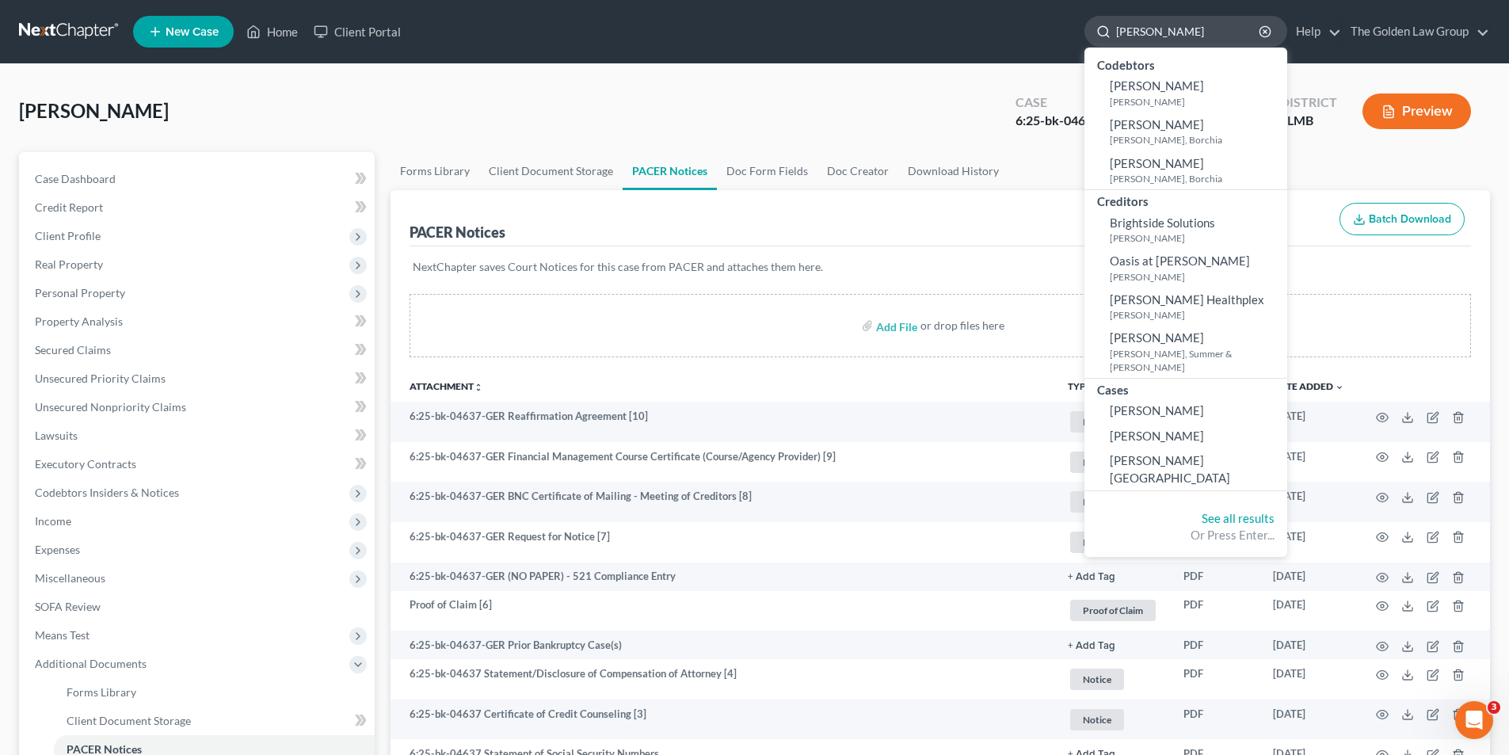
click at [1116, 24] on input "Bradle" at bounding box center [1188, 31] width 145 height 29
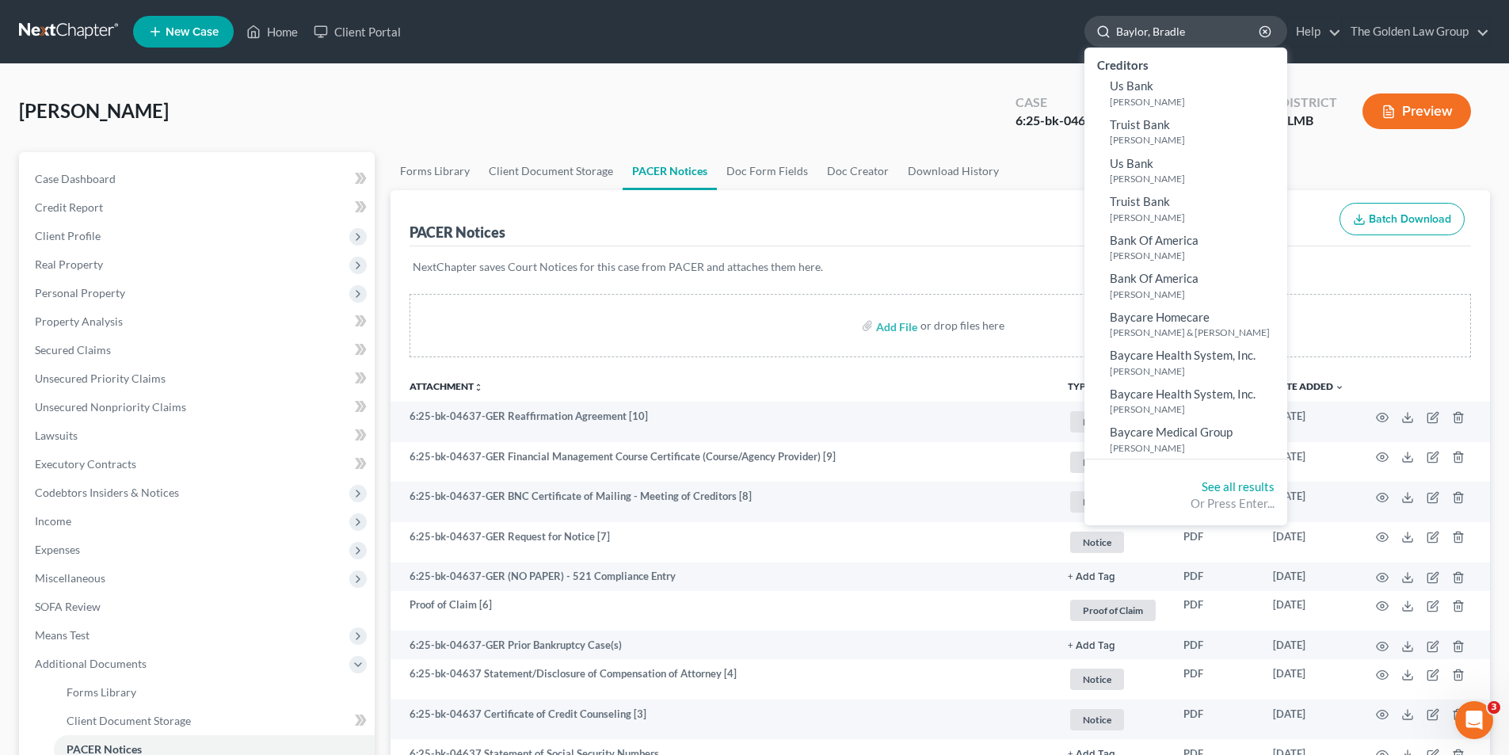
click at [1200, 33] on input "Baylor, Bradle" at bounding box center [1188, 31] width 145 height 29
type input "Baylor, Bradley"
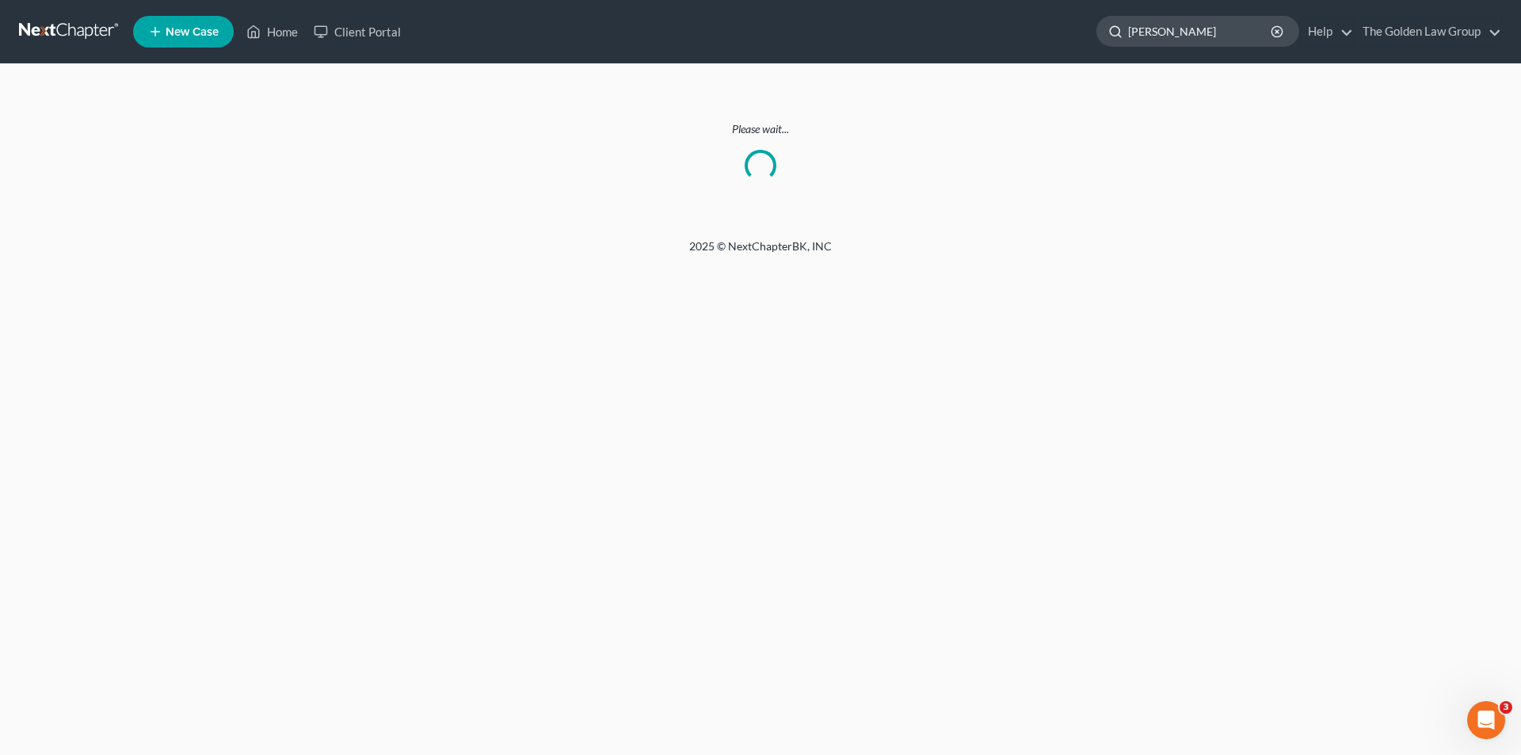
click at [1225, 34] on input "Baylor, Bradley" at bounding box center [1200, 31] width 145 height 29
type input "B"
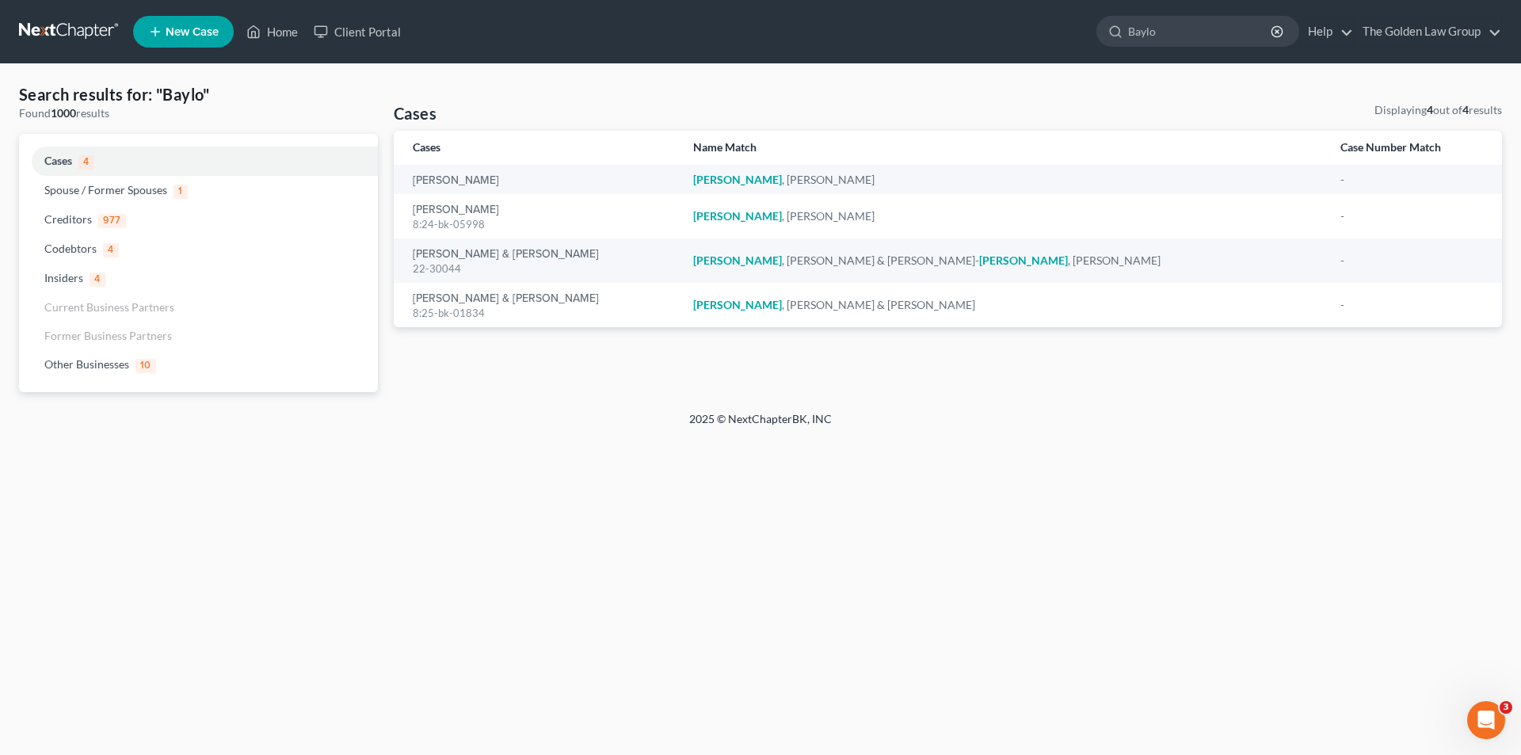
type input "Baylor"
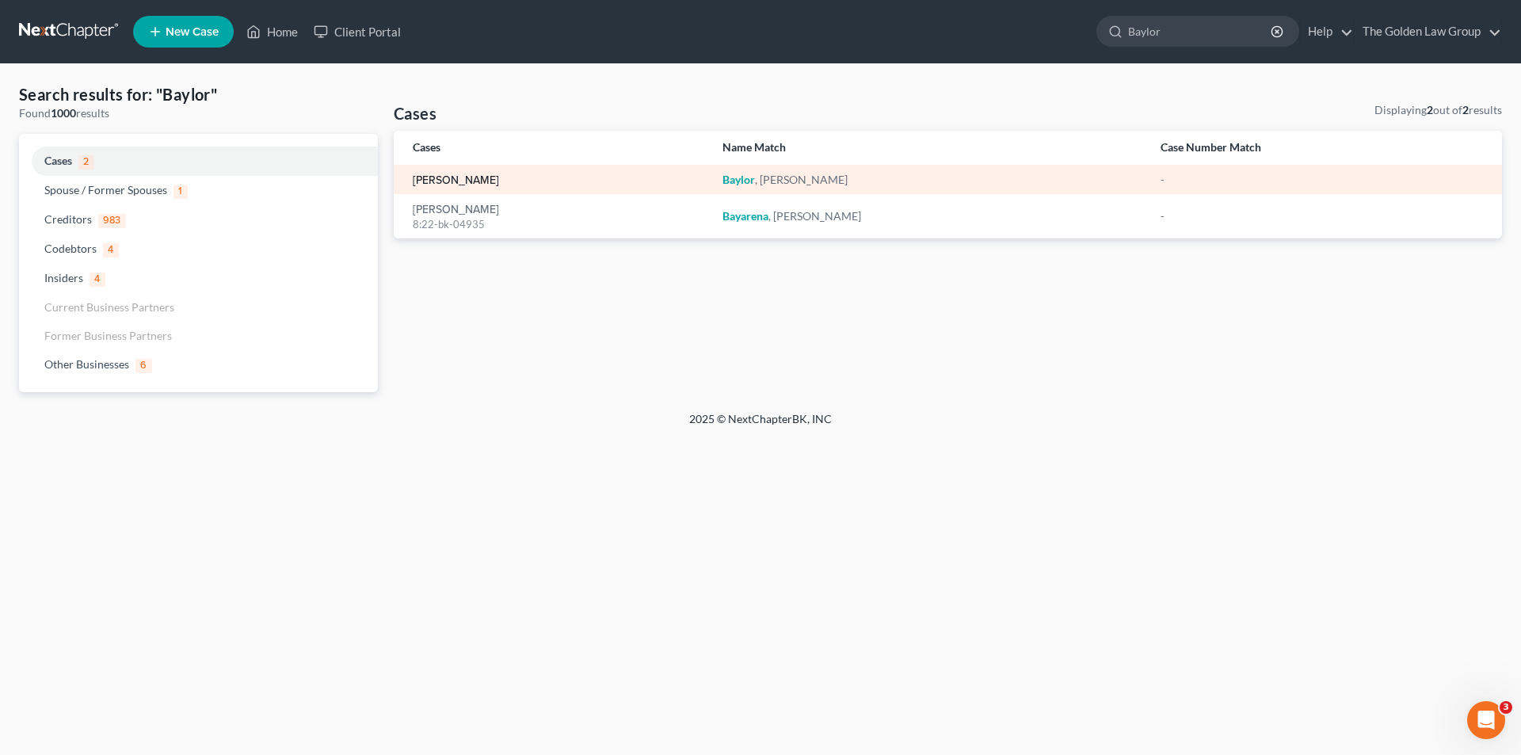
click at [458, 177] on link "Baylor, Bradley" at bounding box center [456, 180] width 86 height 11
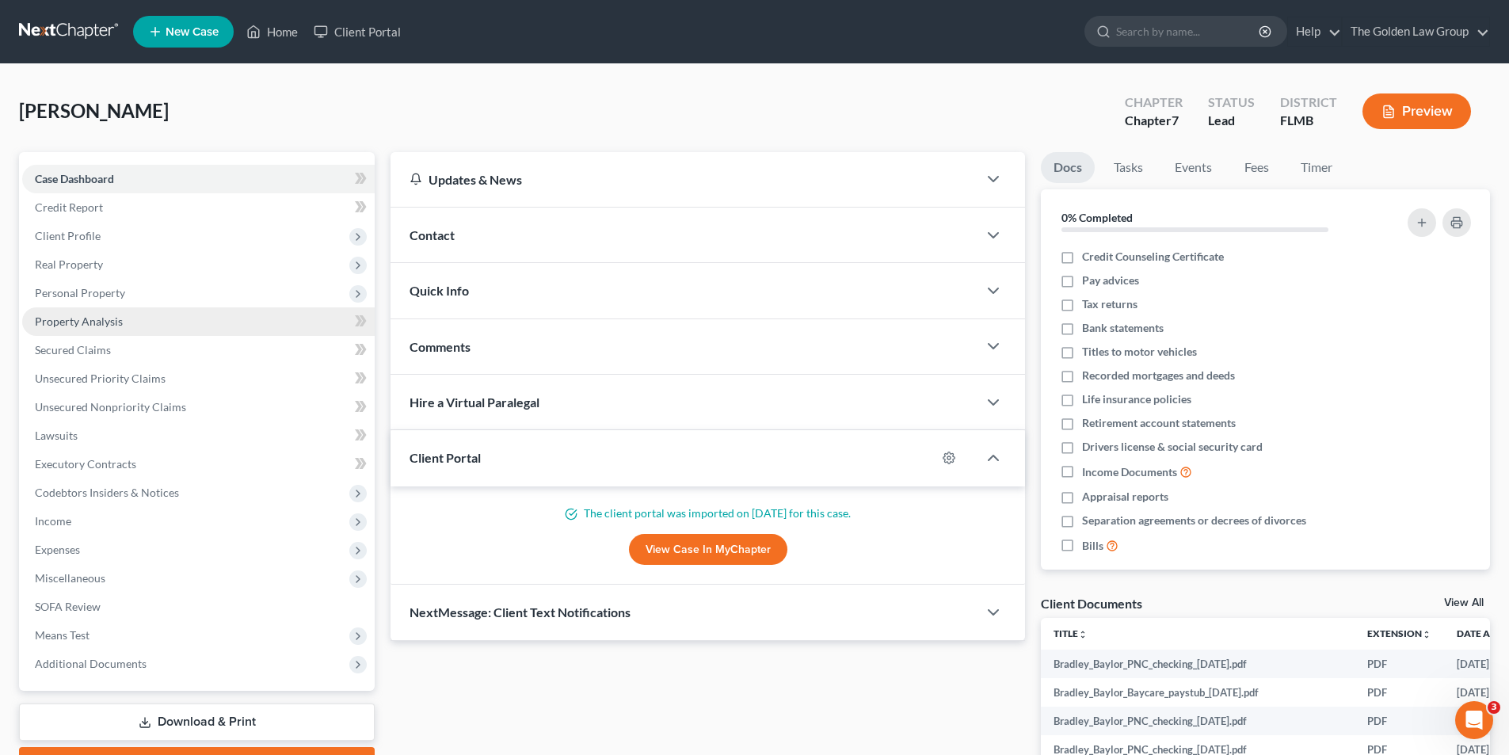
click at [97, 319] on span "Property Analysis" at bounding box center [79, 321] width 88 height 13
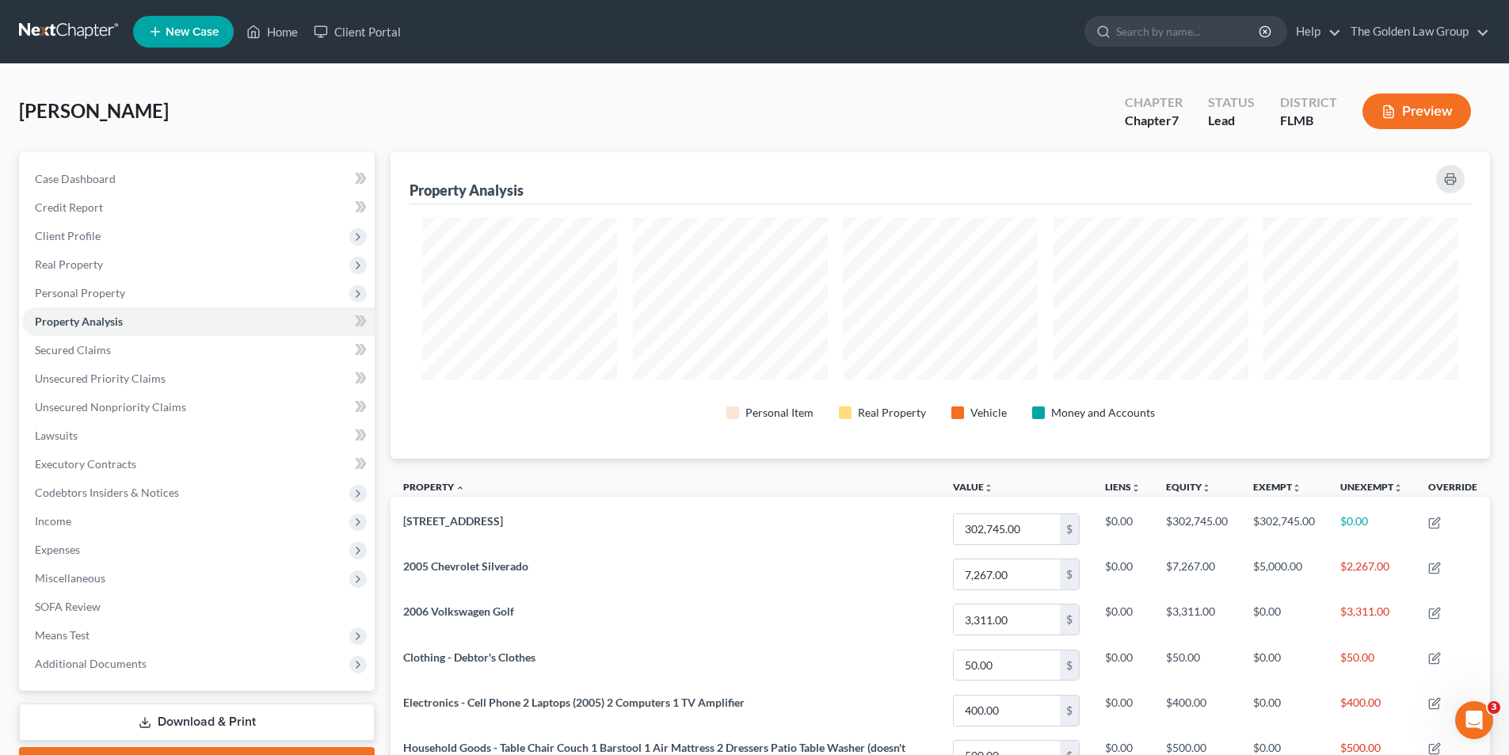
click at [1407, 108] on button "Preview" at bounding box center [1417, 111] width 109 height 36
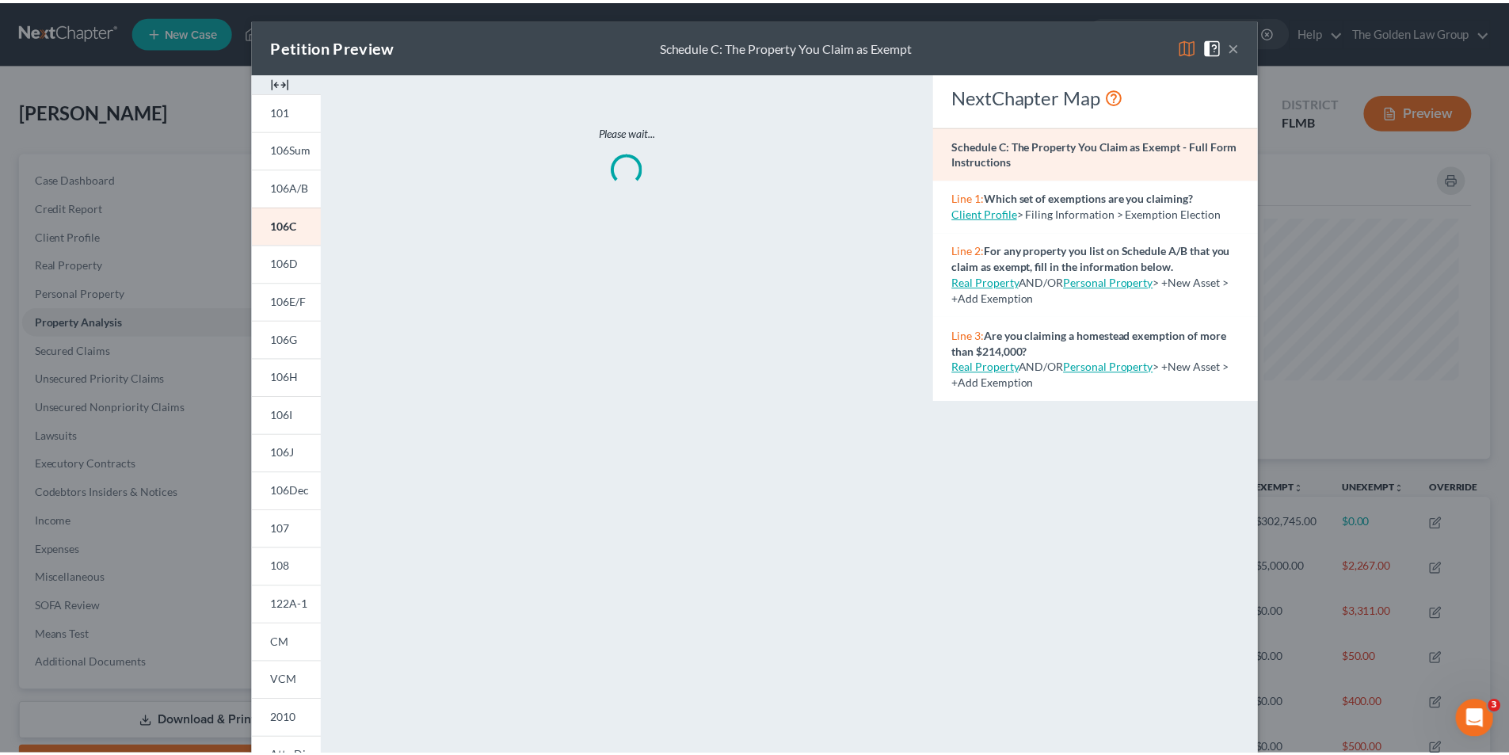
scroll to position [124, 0]
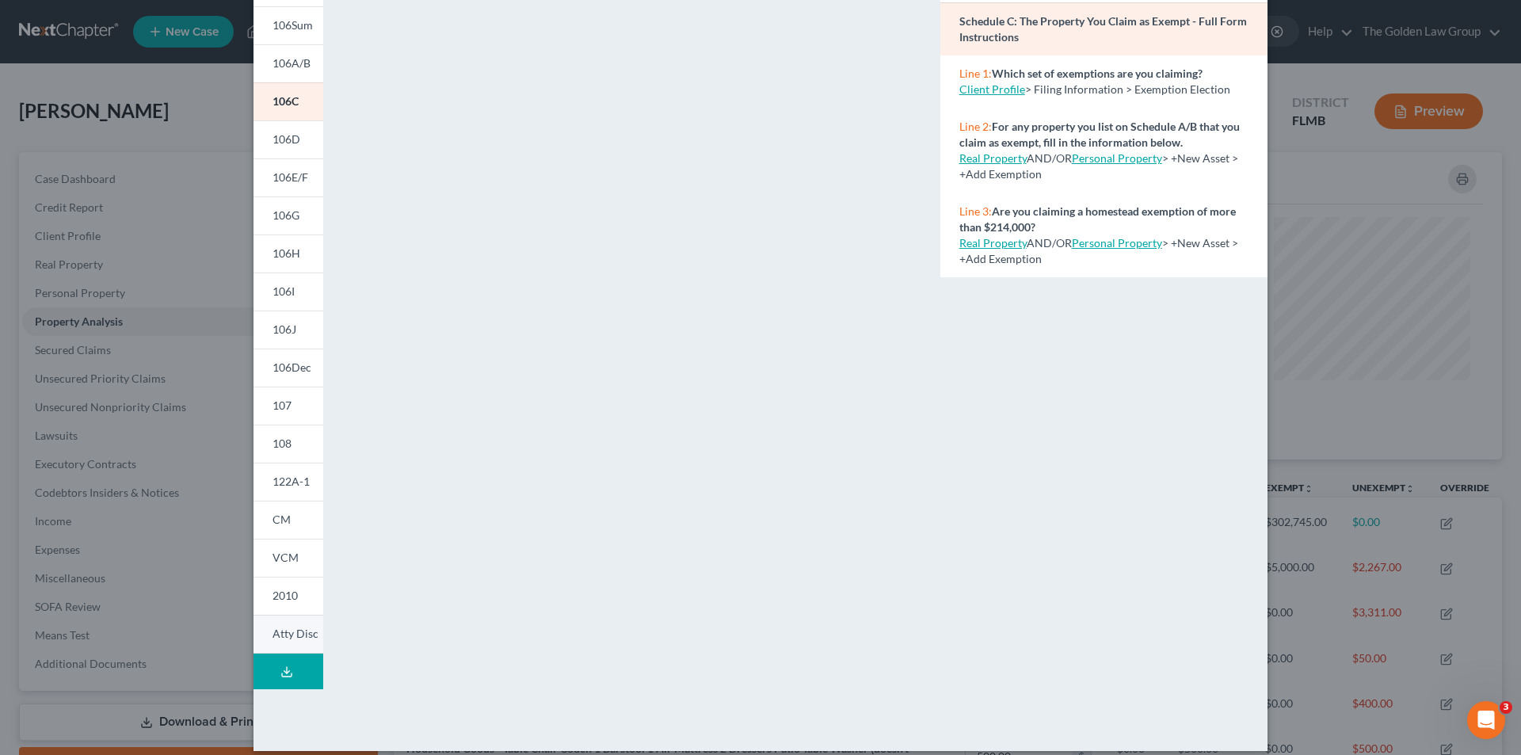
click at [288, 635] on span "Atty Disc" at bounding box center [296, 633] width 46 height 13
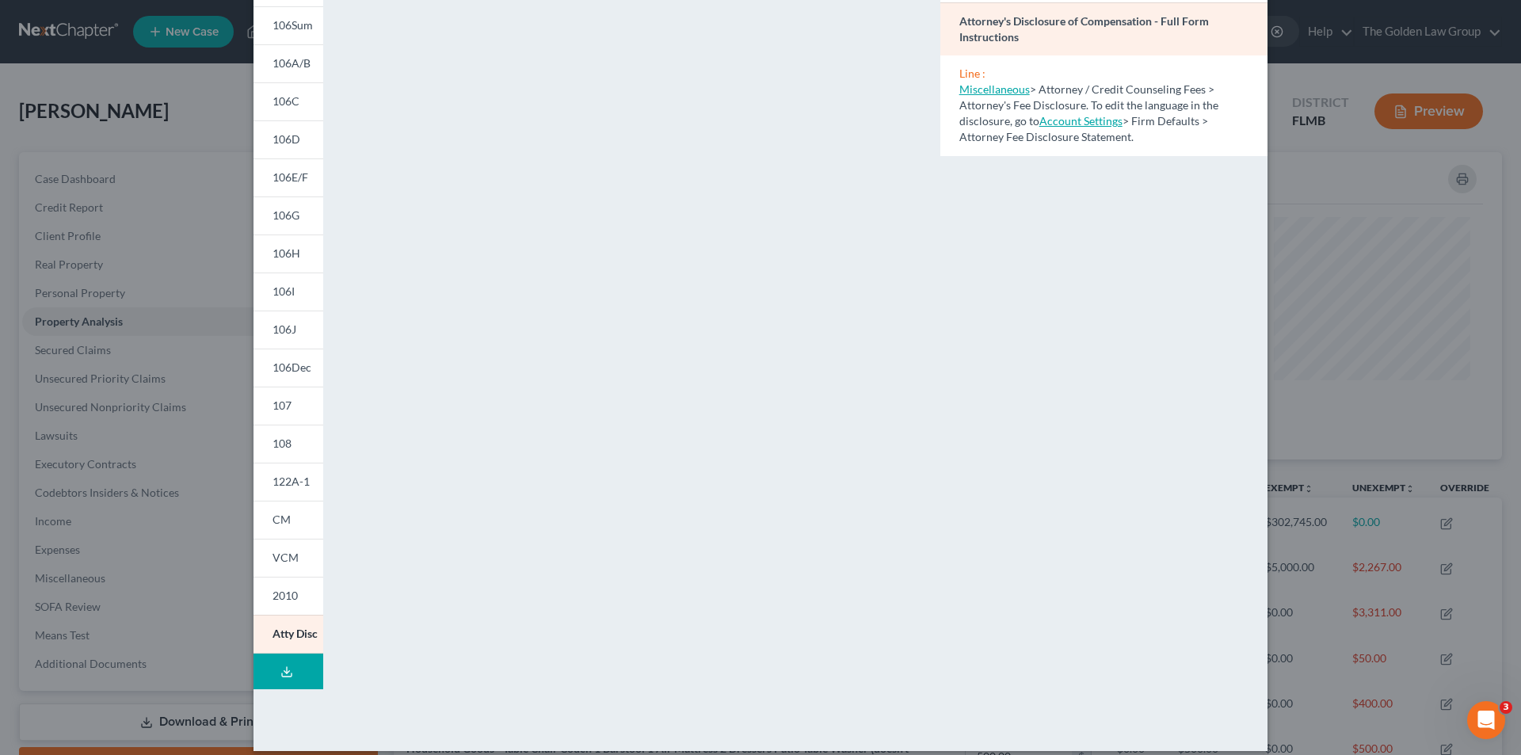
click at [138, 320] on div "Petition Preview Attorney's Disclosure of Compensation × 101 106Sum 106A/B 106C…" at bounding box center [760, 377] width 1521 height 755
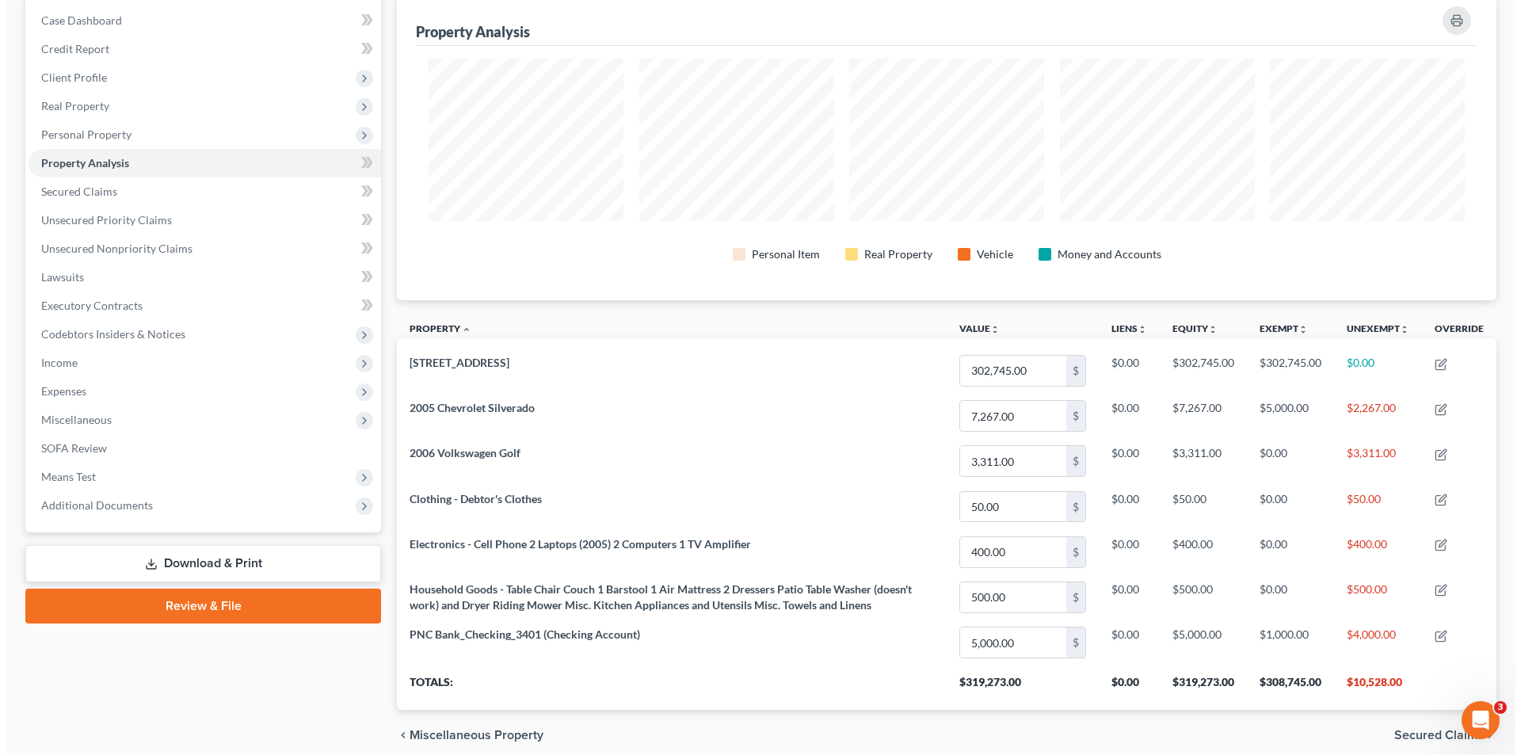
scroll to position [0, 0]
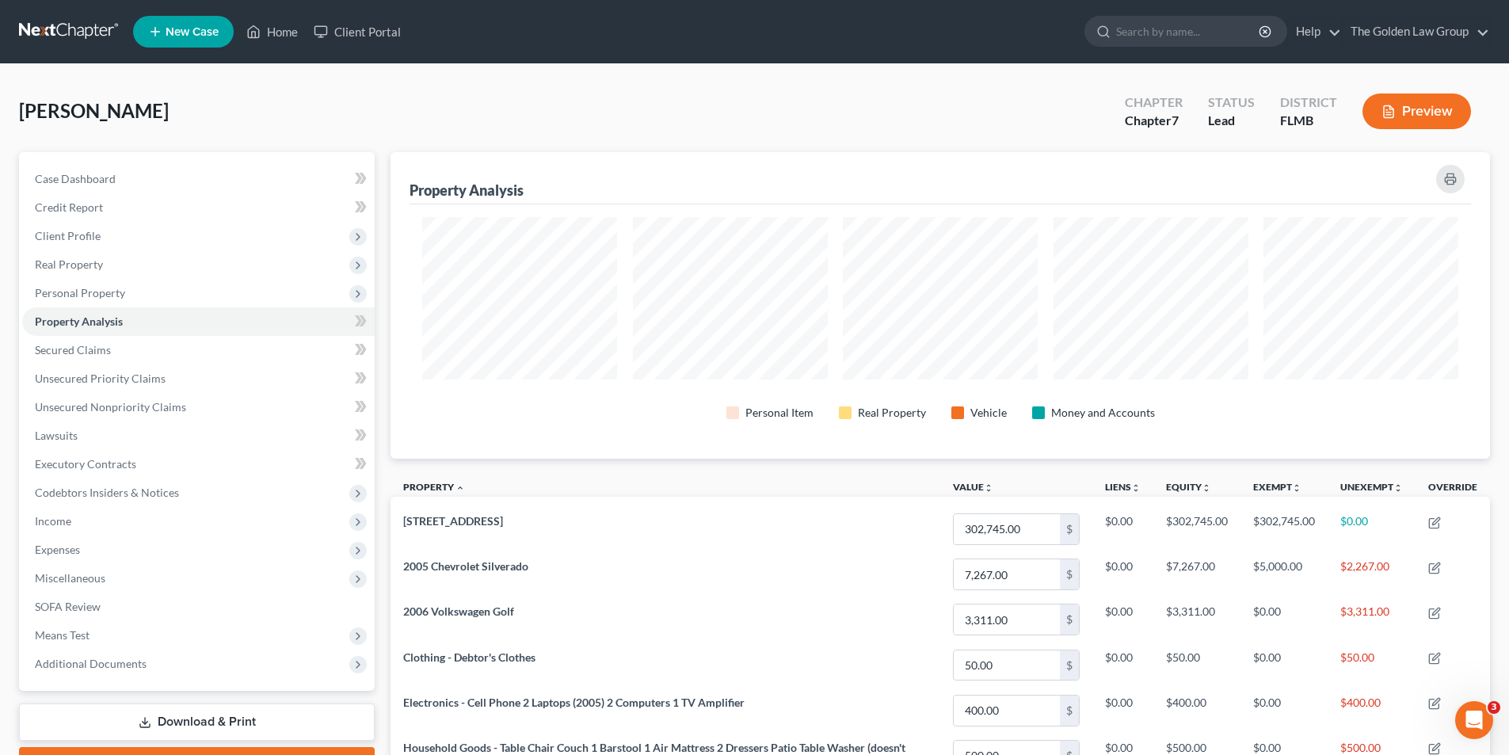
click at [1426, 114] on button "Preview" at bounding box center [1417, 111] width 109 height 36
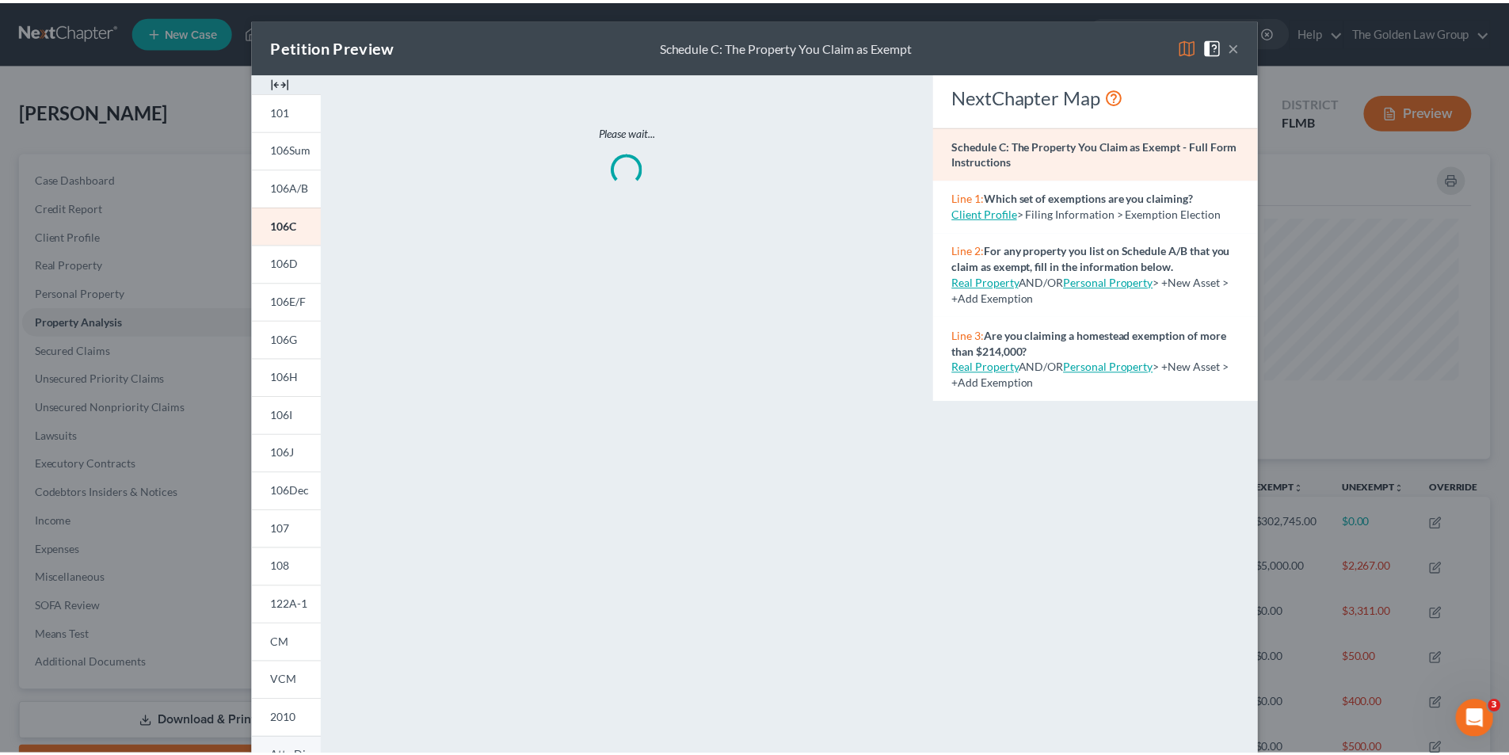
scroll to position [124, 0]
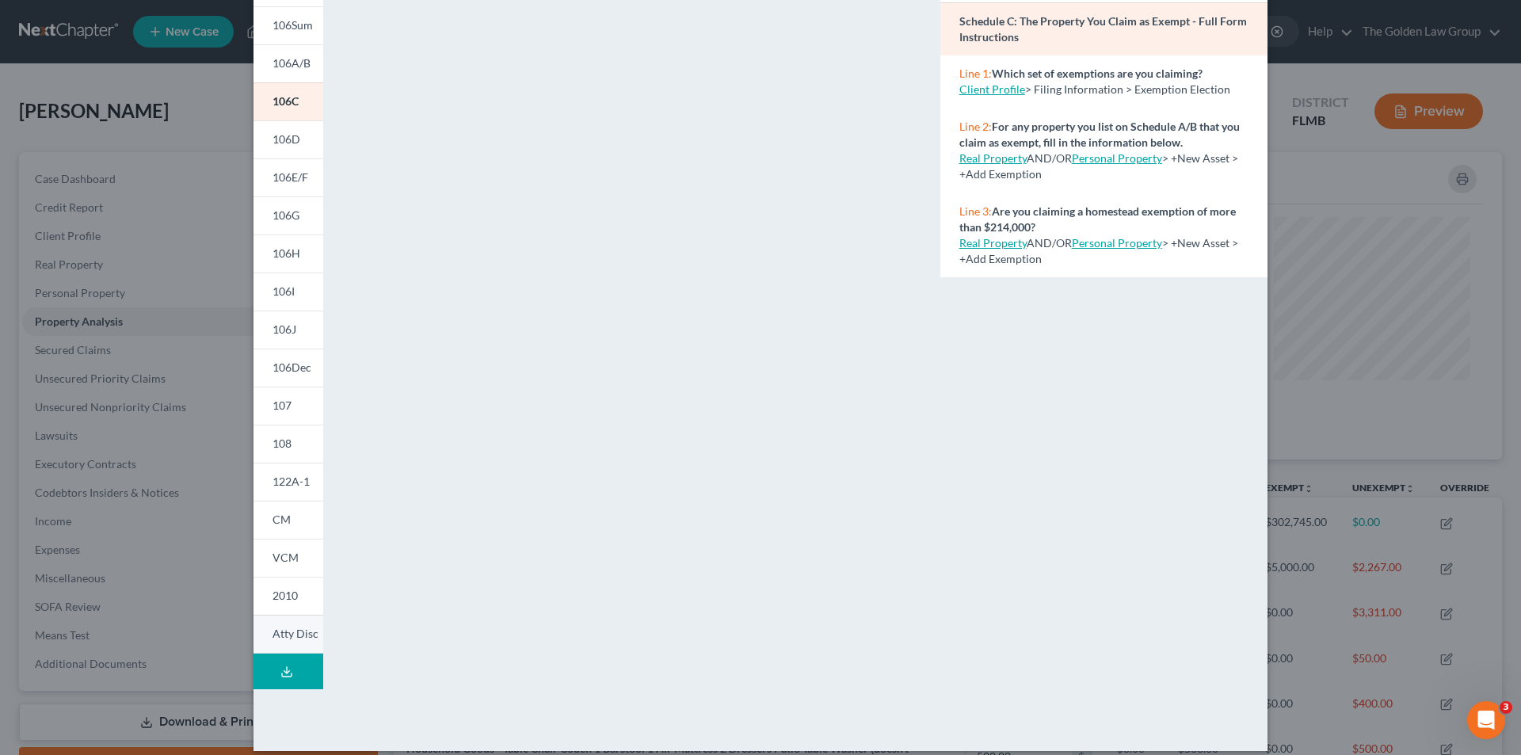
click at [292, 638] on span "Atty Disc" at bounding box center [296, 633] width 46 height 13
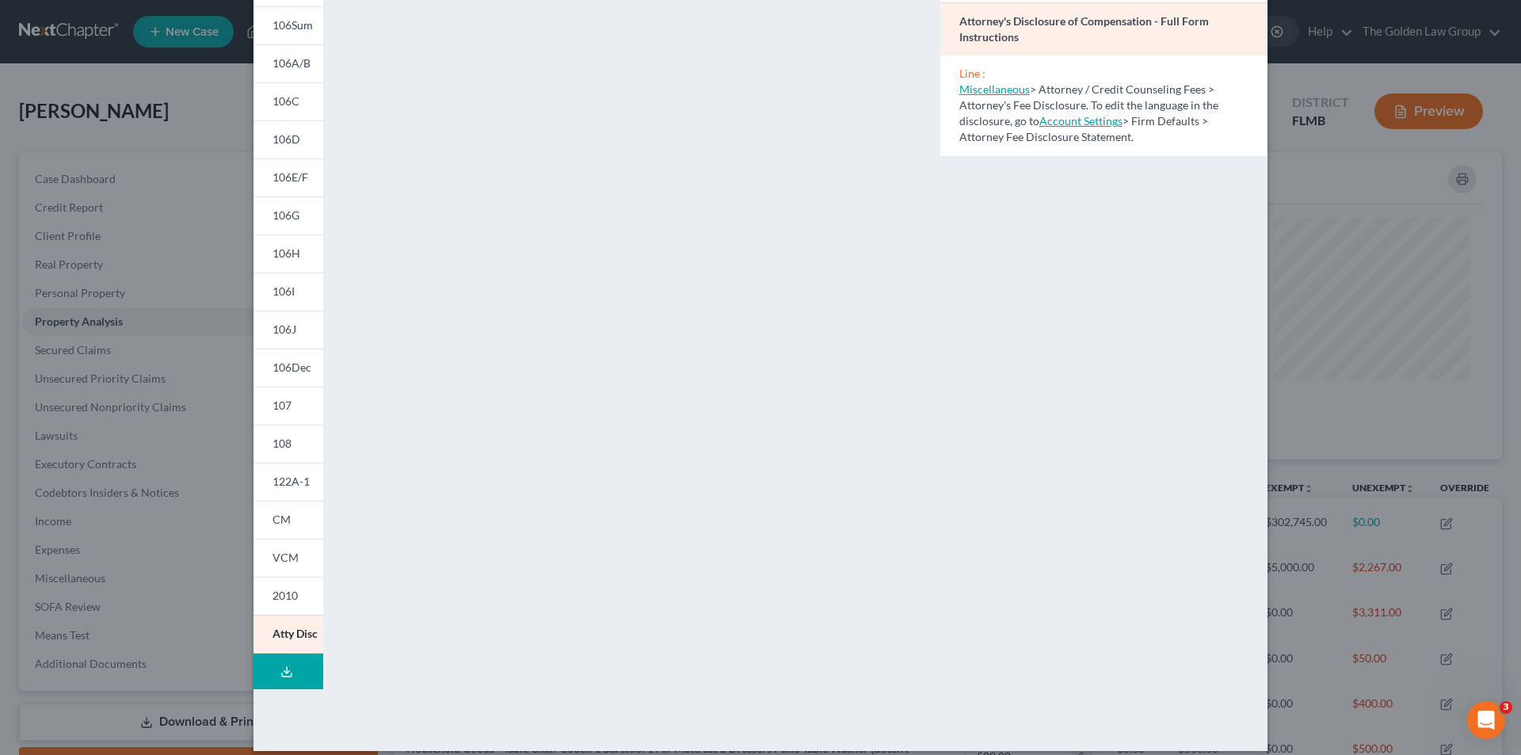
drag, startPoint x: 144, startPoint y: 87, endPoint x: 134, endPoint y: 63, distance: 25.9
click at [145, 82] on div "Petition Preview Attorney's Disclosure of Compensation × 101 106Sum 106A/B 106C…" at bounding box center [760, 377] width 1521 height 755
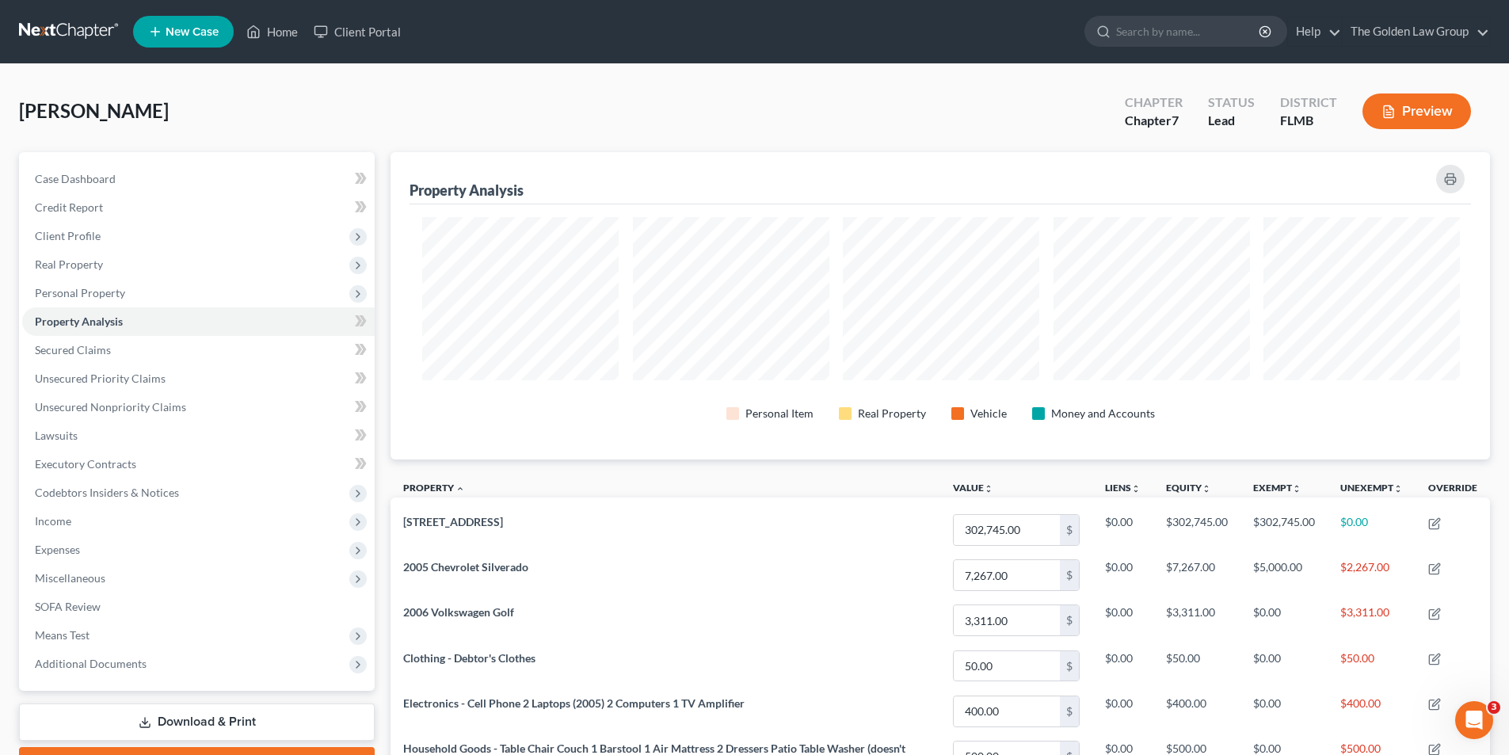
scroll to position [791926, 791133]
click at [1198, 29] on input "search" at bounding box center [1188, 31] width 145 height 29
type input "Perry"
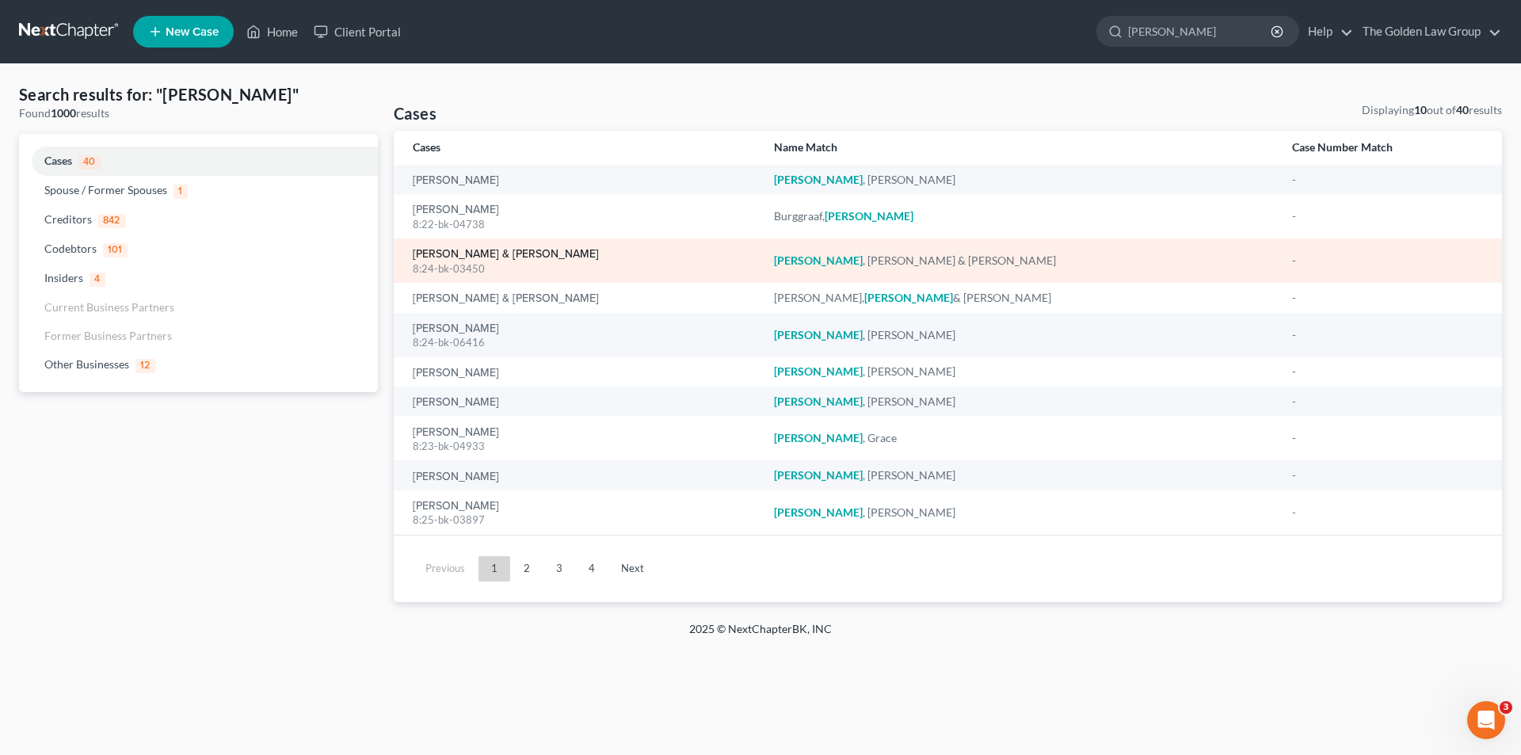
click at [482, 258] on link "Perry, Robert & Myrna" at bounding box center [506, 254] width 186 height 11
